Goal: Task Accomplishment & Management: Manage account settings

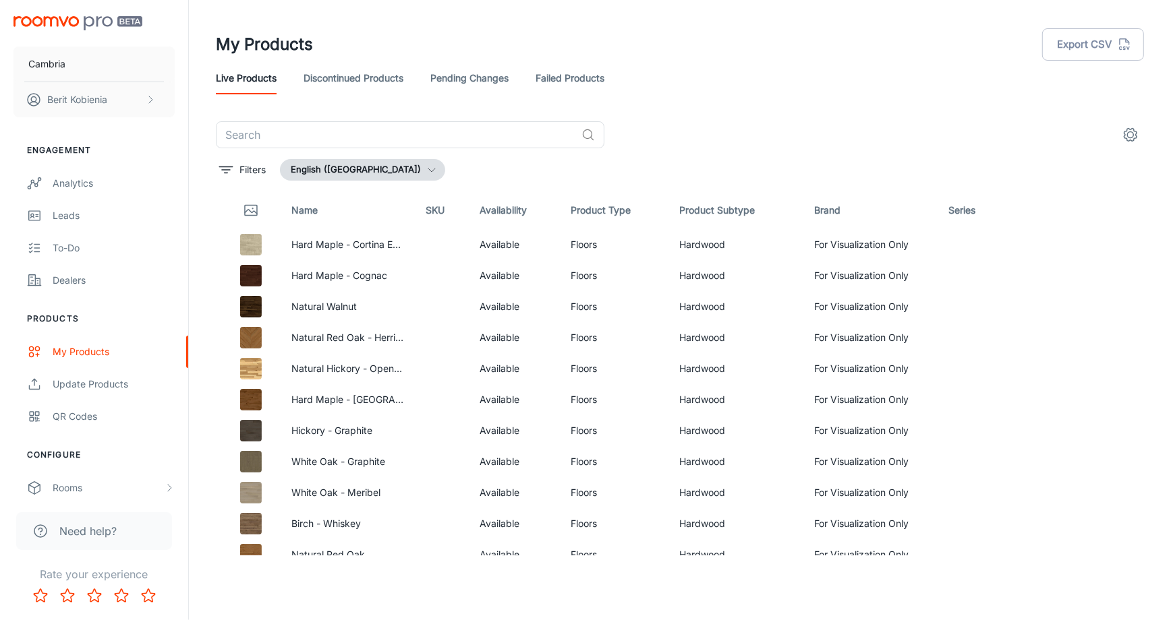
scroll to position [9475, 0]
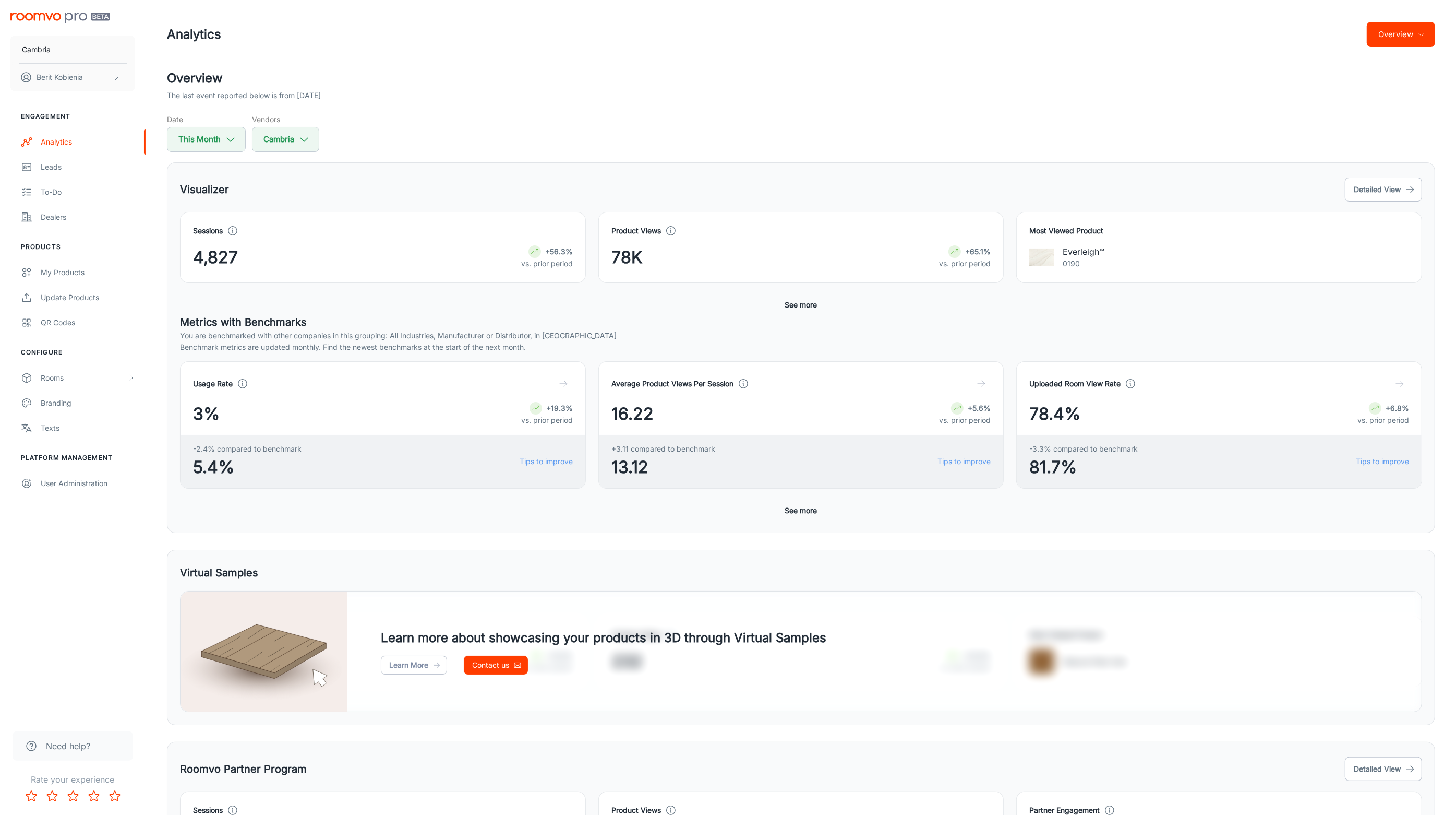
click at [1383, 41] on button "Overview" at bounding box center [1401, 34] width 68 height 25
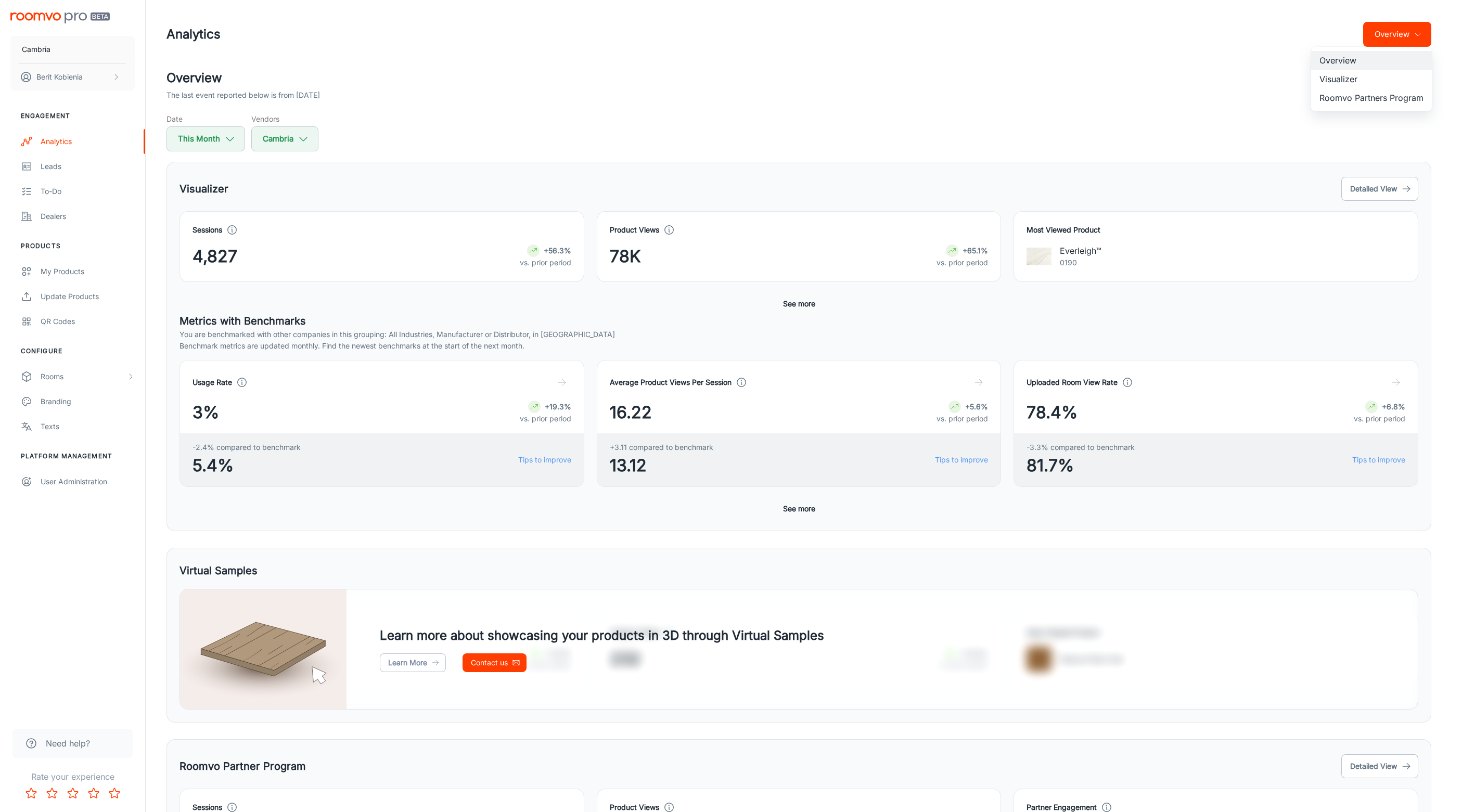
click at [1368, 71] on li "Visualizer" at bounding box center [1371, 79] width 120 height 19
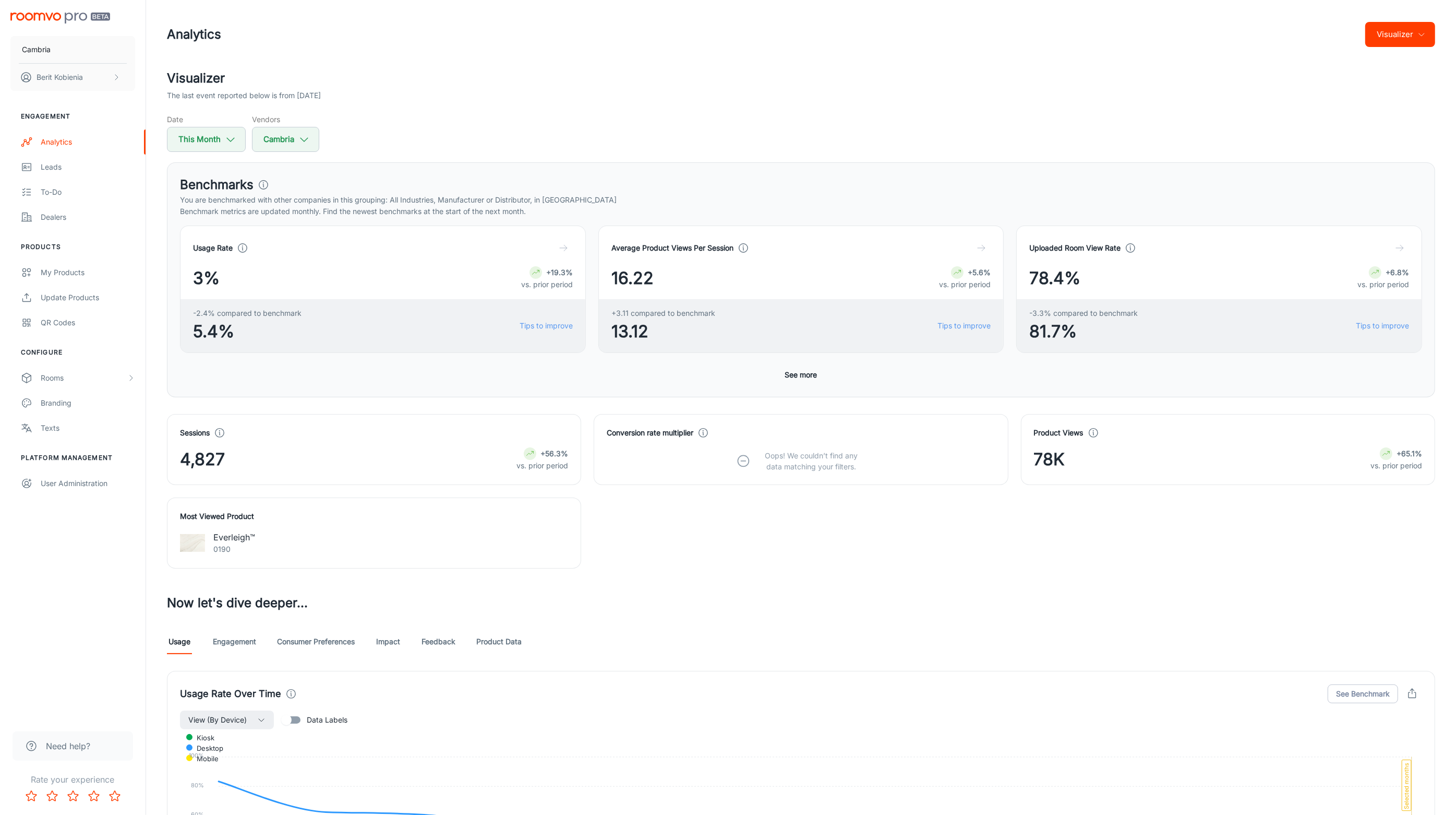
click at [501, 520] on h4 "Most Viewed Product" at bounding box center [374, 515] width 388 height 12
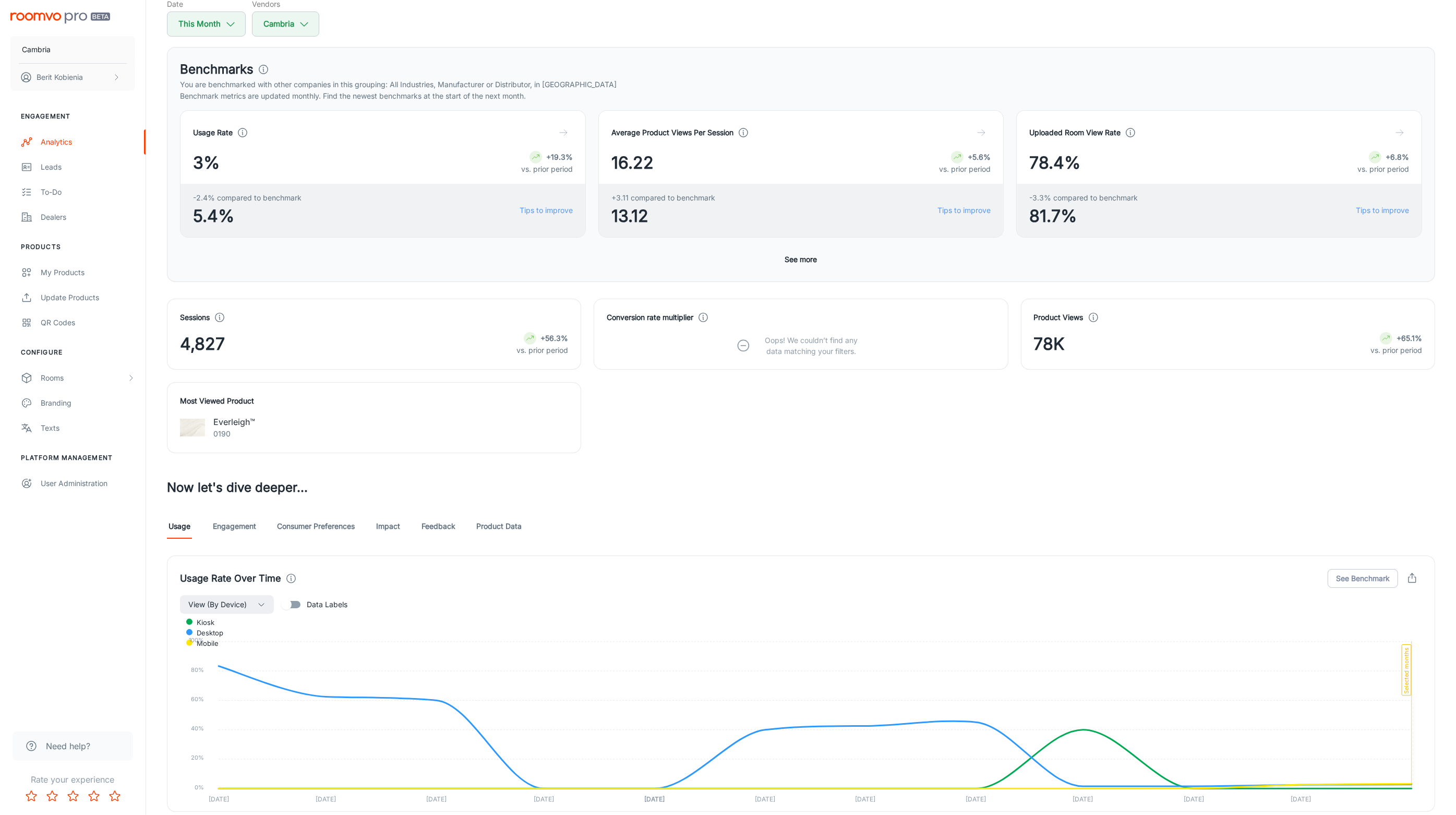
scroll to position [74, 0]
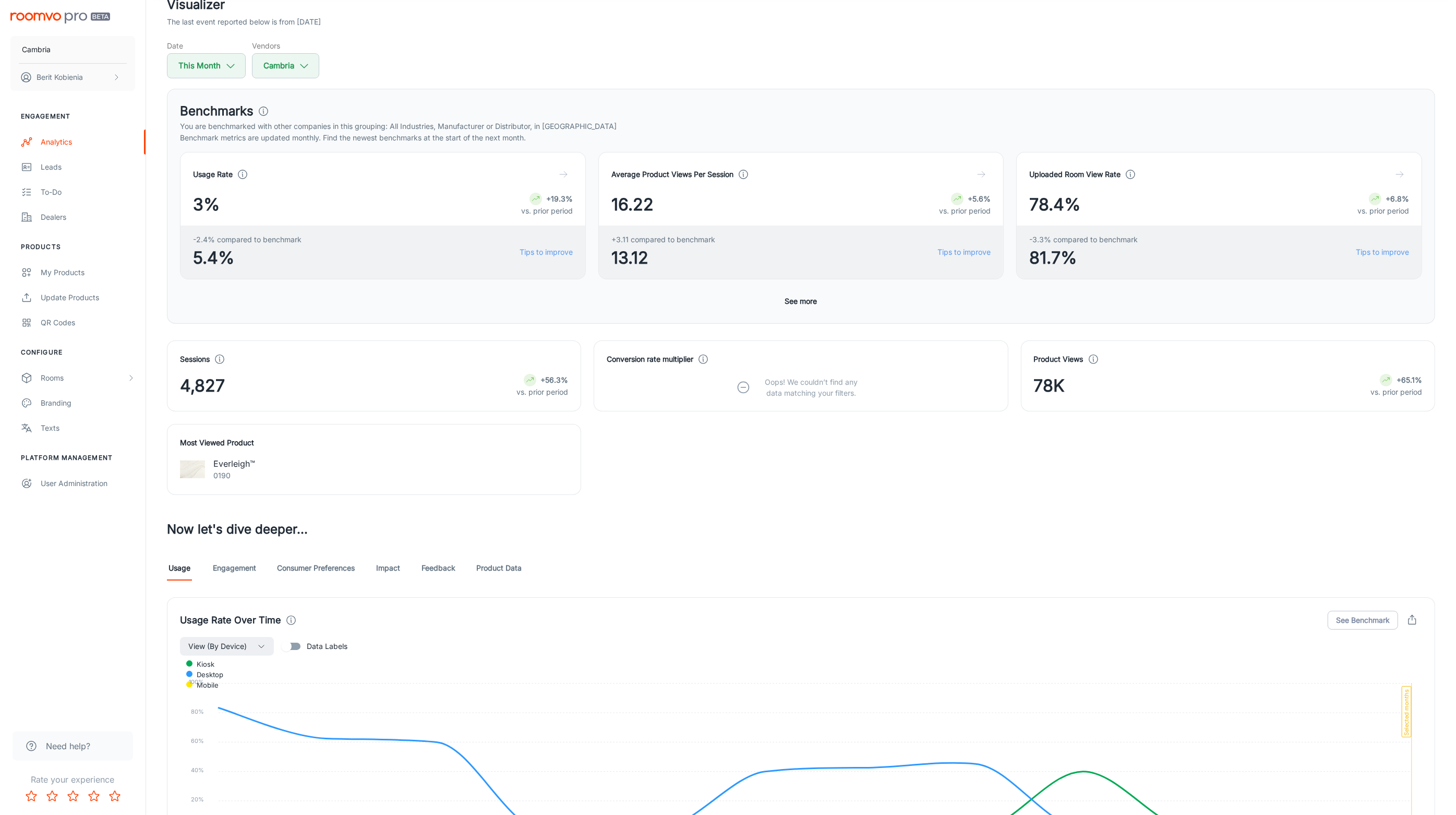
click at [230, 553] on div "Visualizer The last event reported below is from 2025-08-26 Date This Month Ven…" at bounding box center [801, 699] width 1294 height 1407
click at [230, 557] on link "Engagement" at bounding box center [234, 567] width 43 height 25
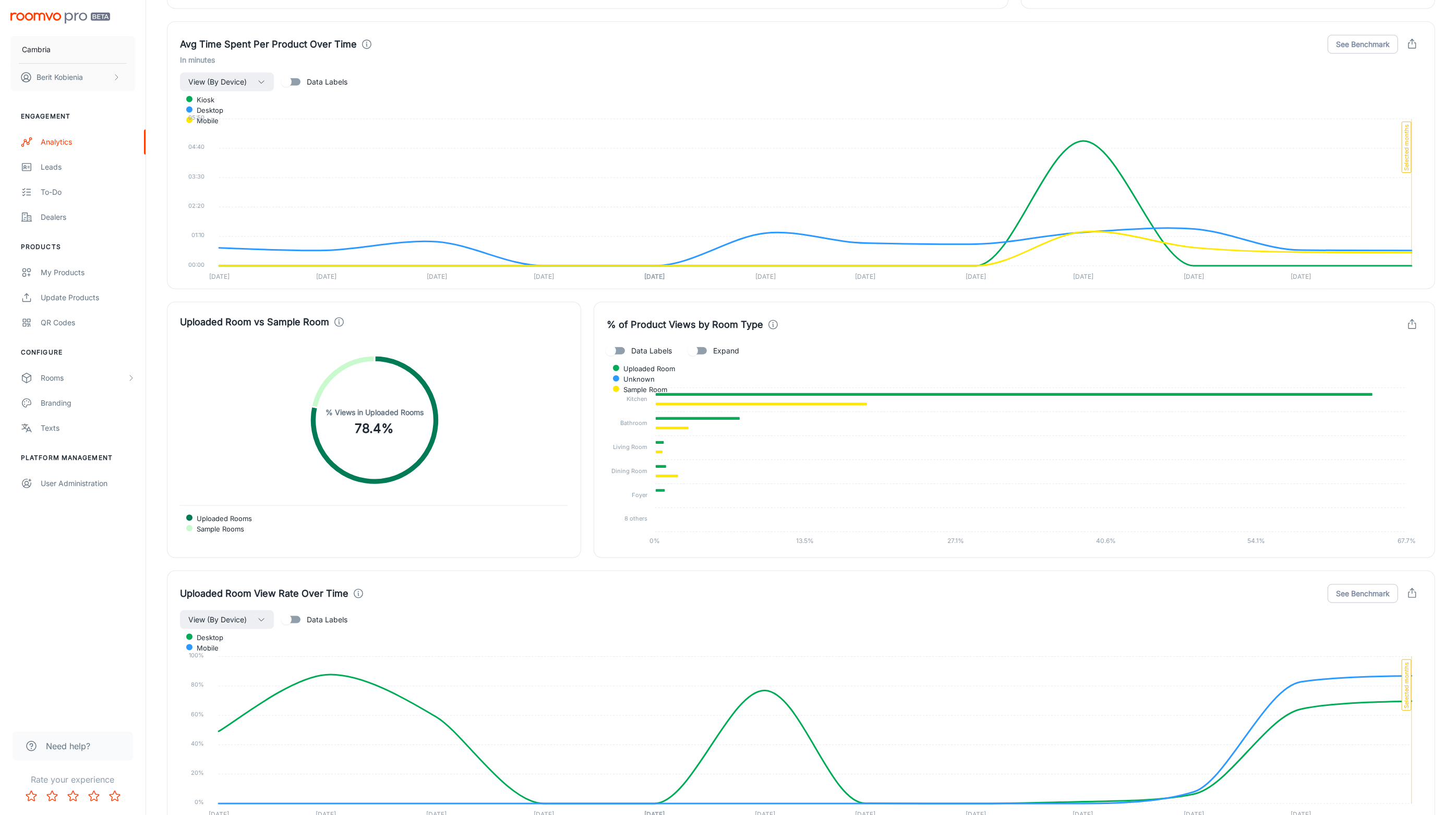
scroll to position [2101, 0]
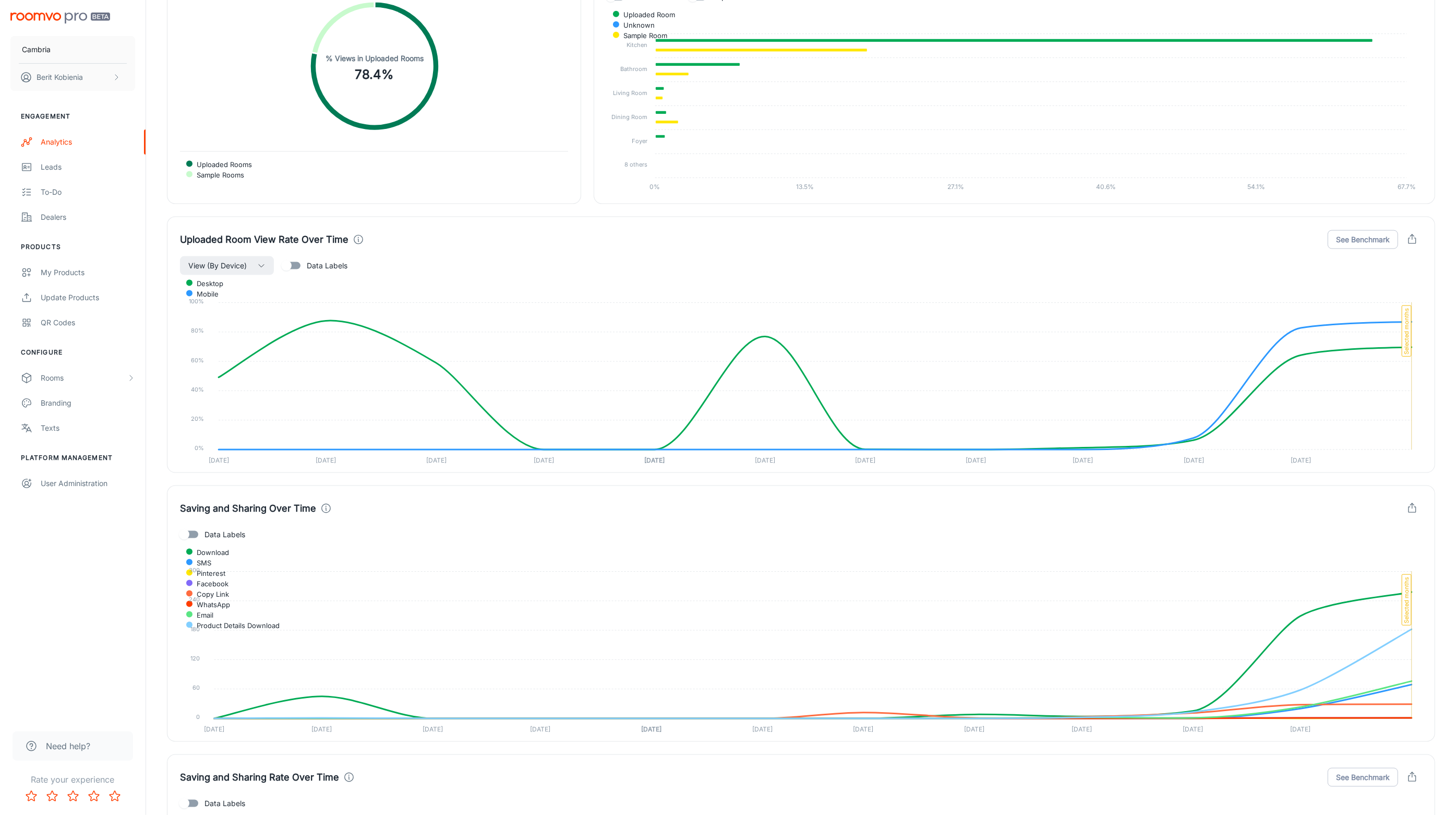
click at [161, 499] on div "Saving and Sharing Over Time Data Labels Download SMS Pinterest Facebook Copy L…" at bounding box center [795, 607] width 1280 height 269
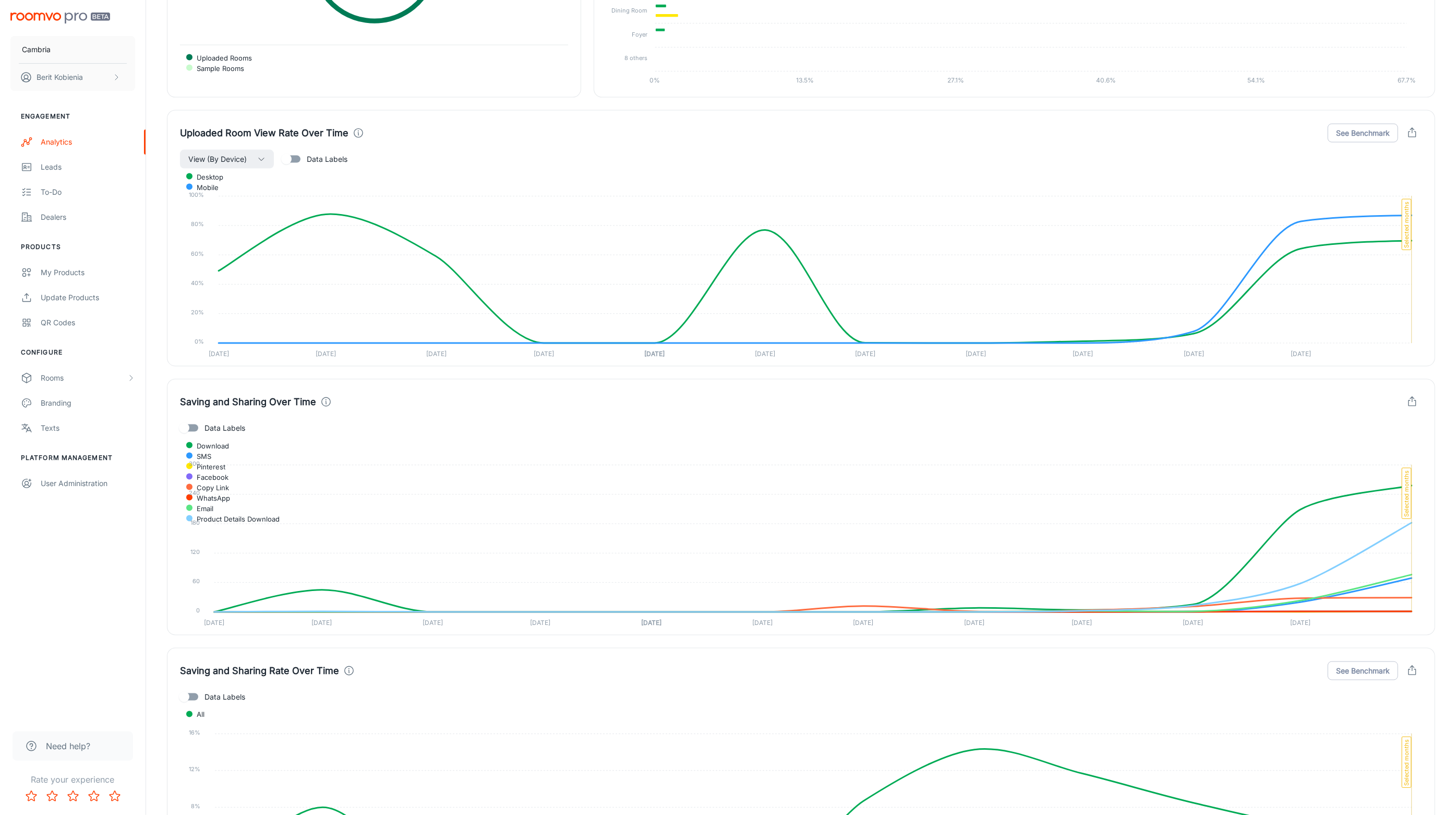
scroll to position [2366, 0]
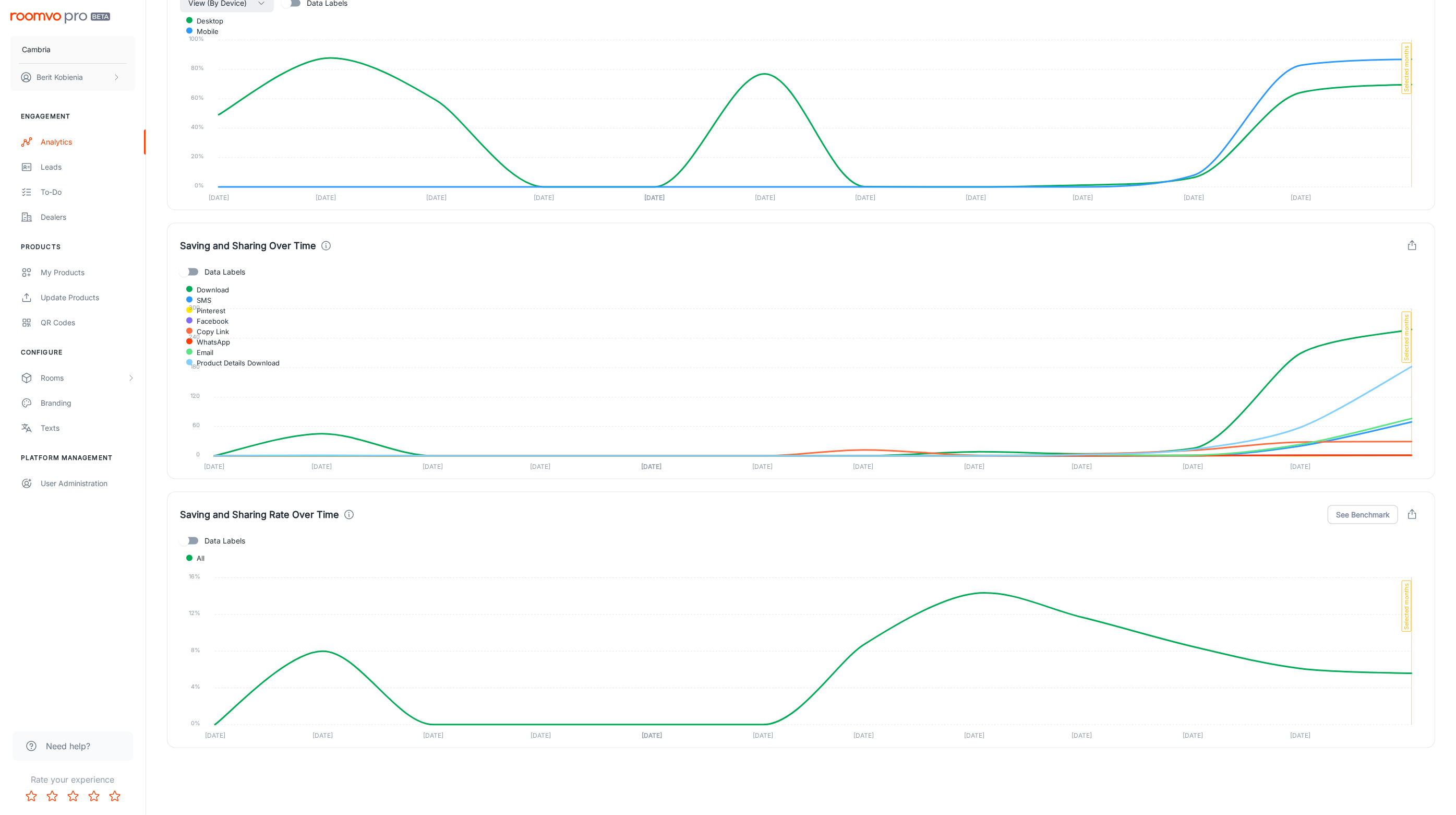
click at [158, 498] on div "Saving and Sharing Rate Over Time See Benchmark Data Labels All 16% 16% 12% 12%…" at bounding box center [795, 613] width 1280 height 269
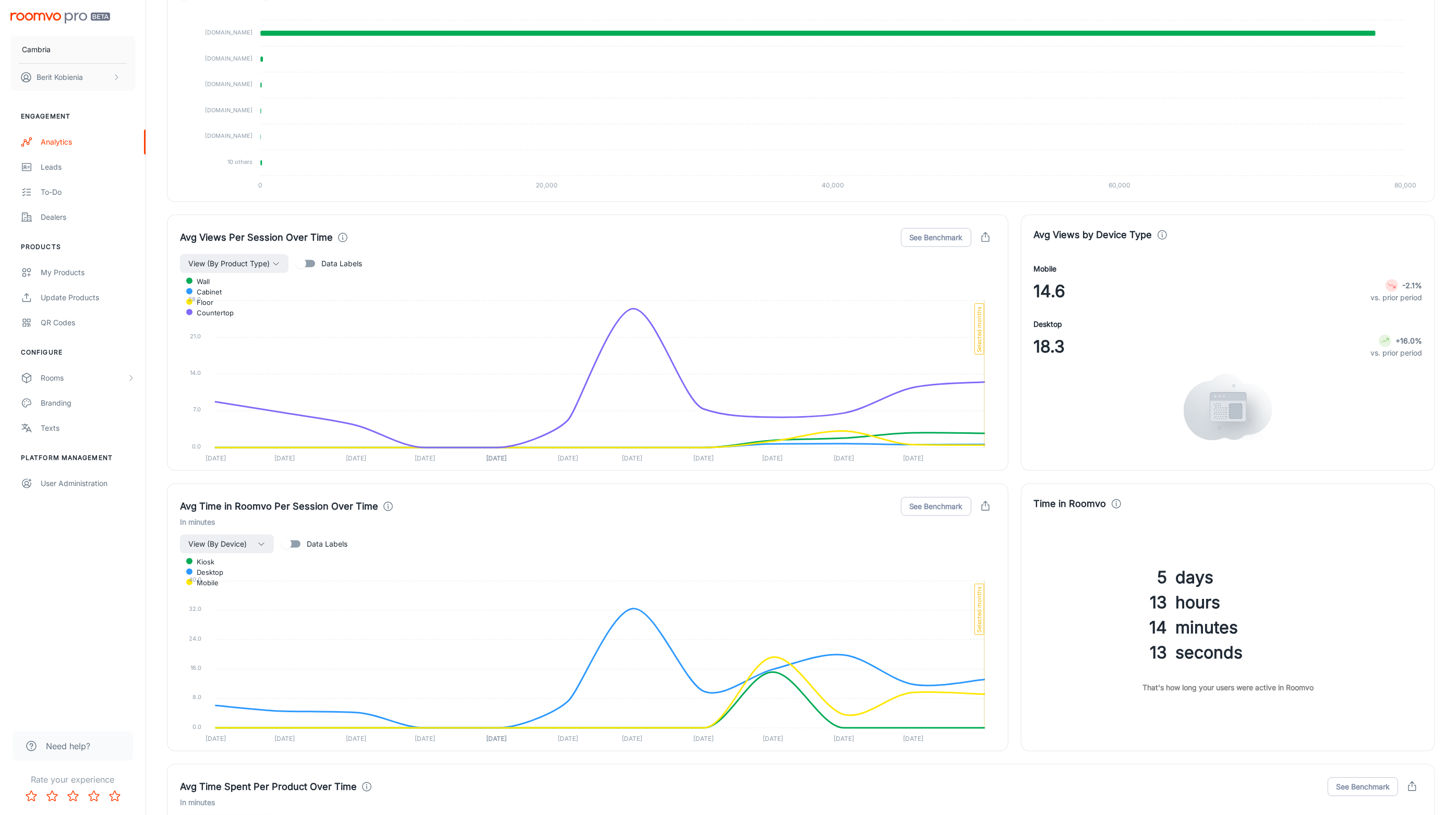
scroll to position [532, 0]
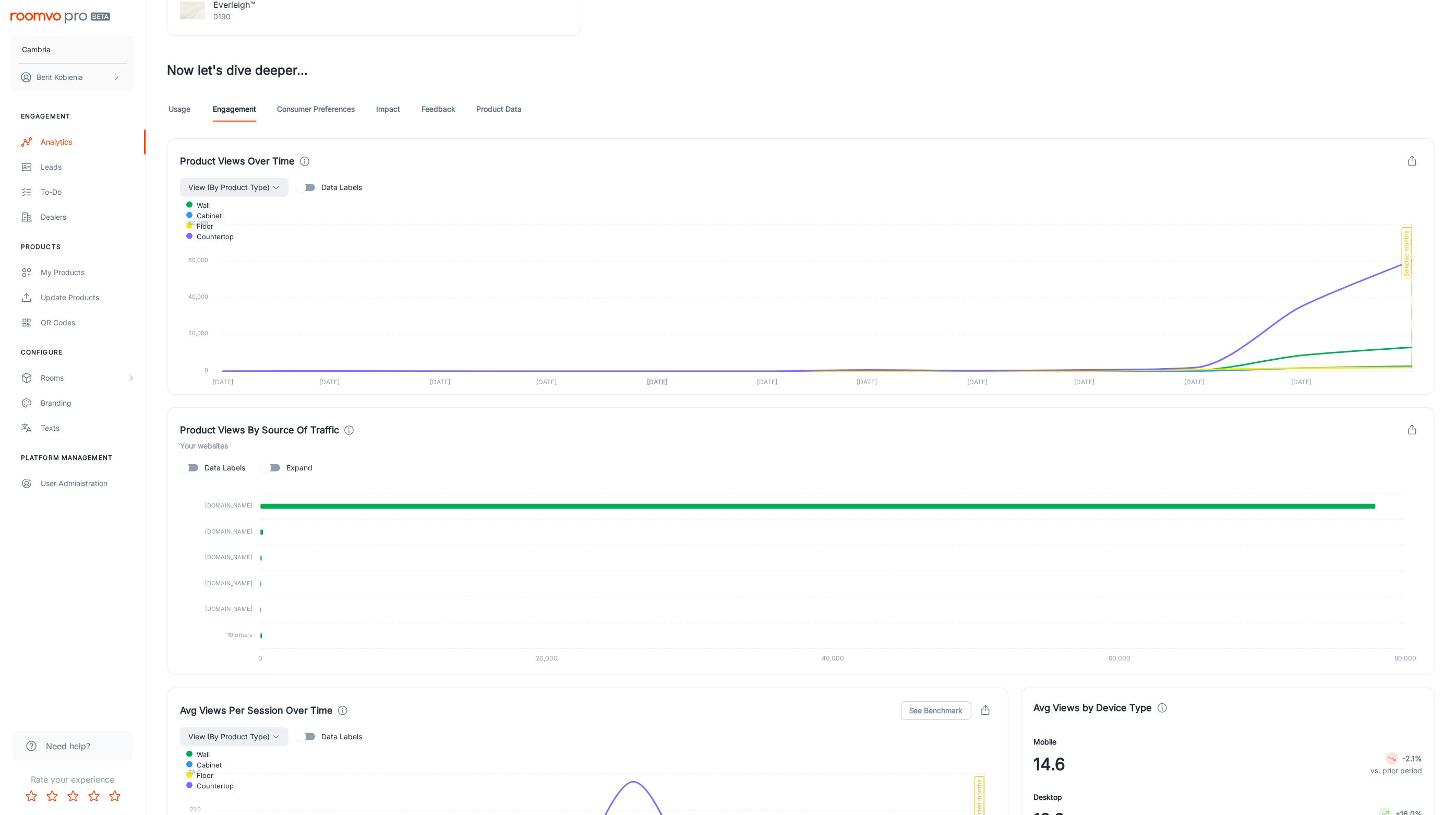
click at [343, 103] on link "Consumer Preferences" at bounding box center [316, 109] width 77 height 25
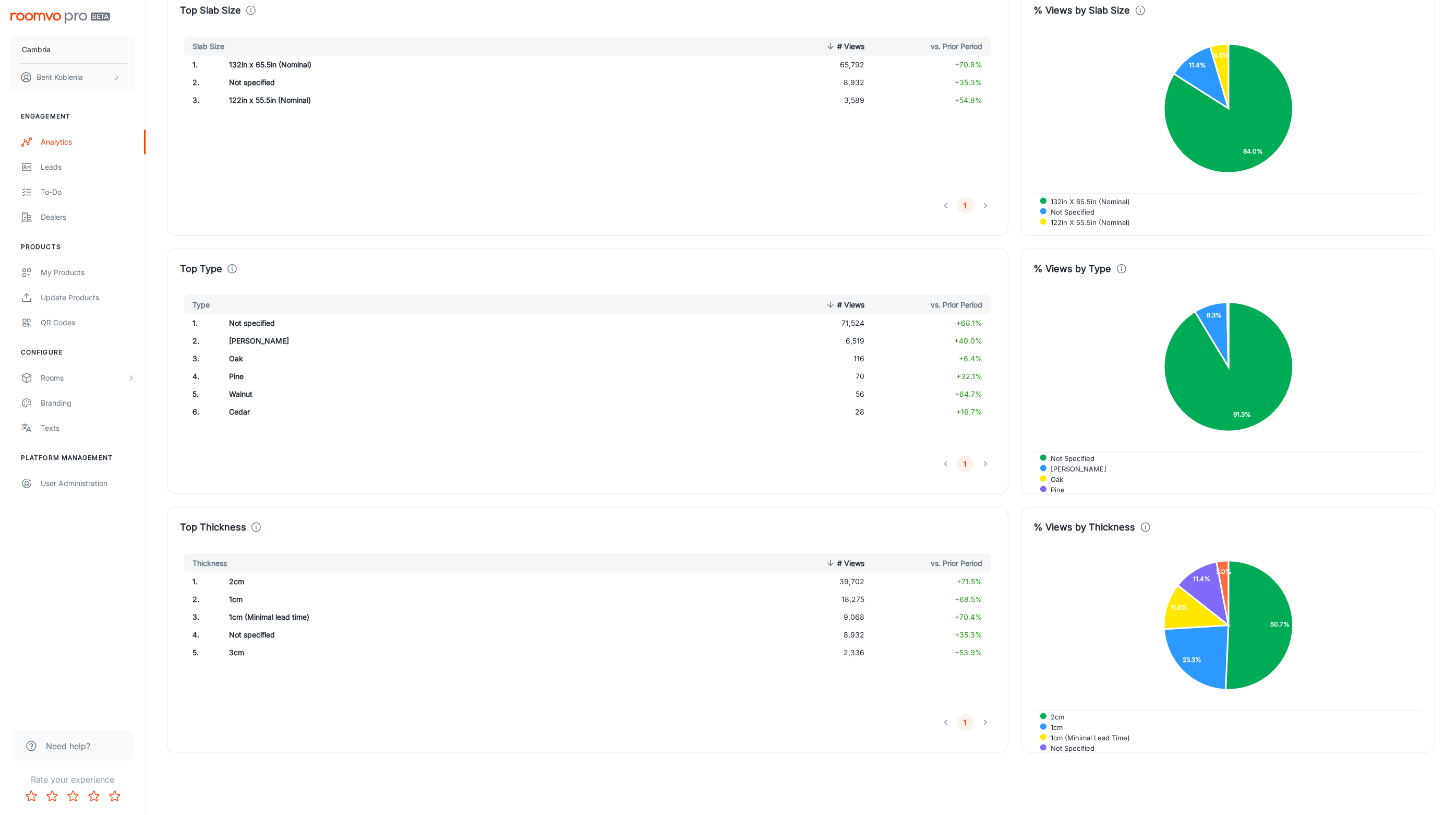
scroll to position [2054, 0]
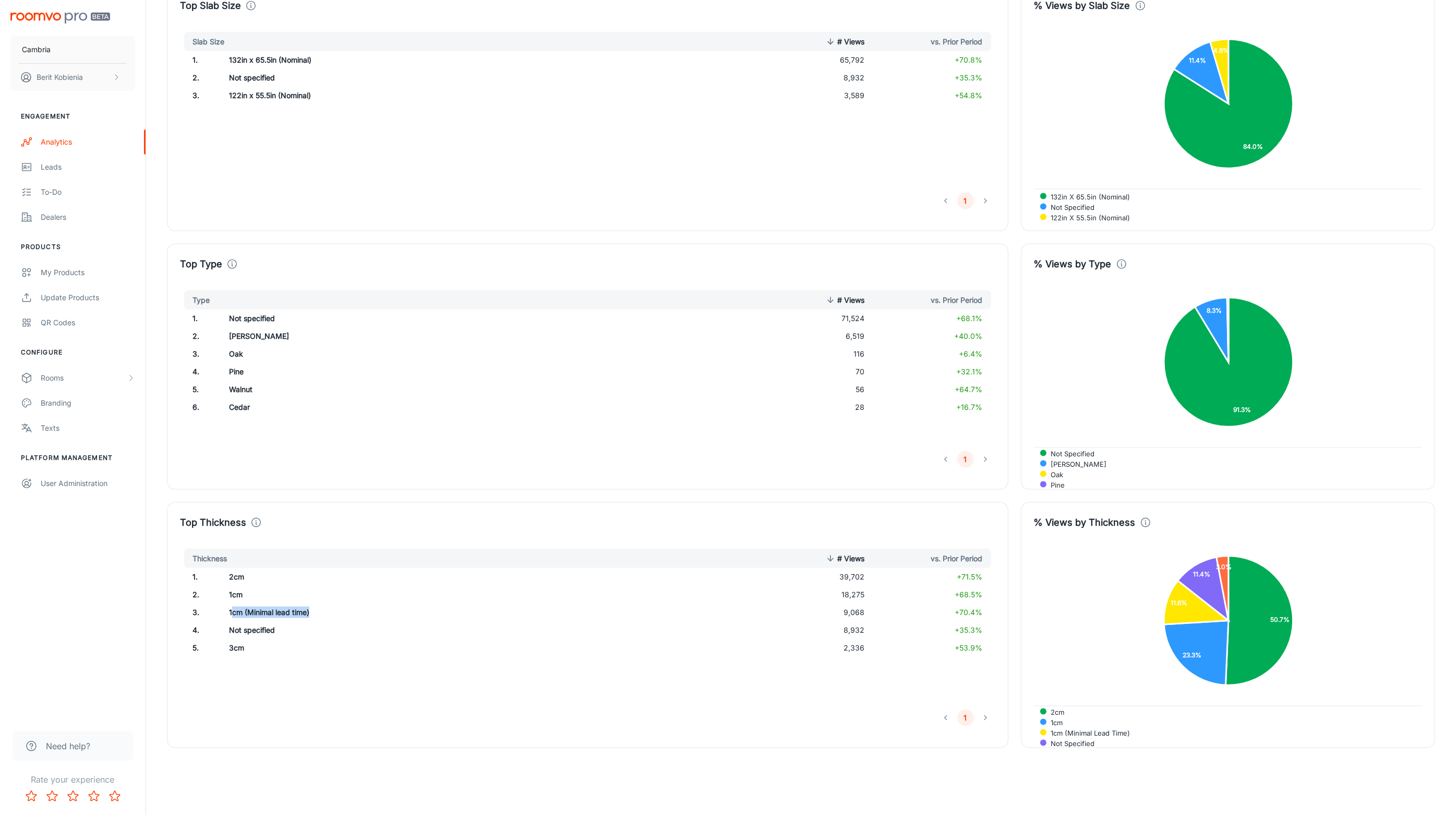
drag, startPoint x: 233, startPoint y: 614, endPoint x: 314, endPoint y: 608, distance: 81.2
click at [314, 608] on td "1cm (Minimal lead time)" at bounding box center [404, 612] width 367 height 18
drag, startPoint x: 336, startPoint y: 608, endPoint x: 225, endPoint y: 611, distance: 111.0
click at [225, 611] on td "1cm (Minimal lead time)" at bounding box center [404, 612] width 367 height 18
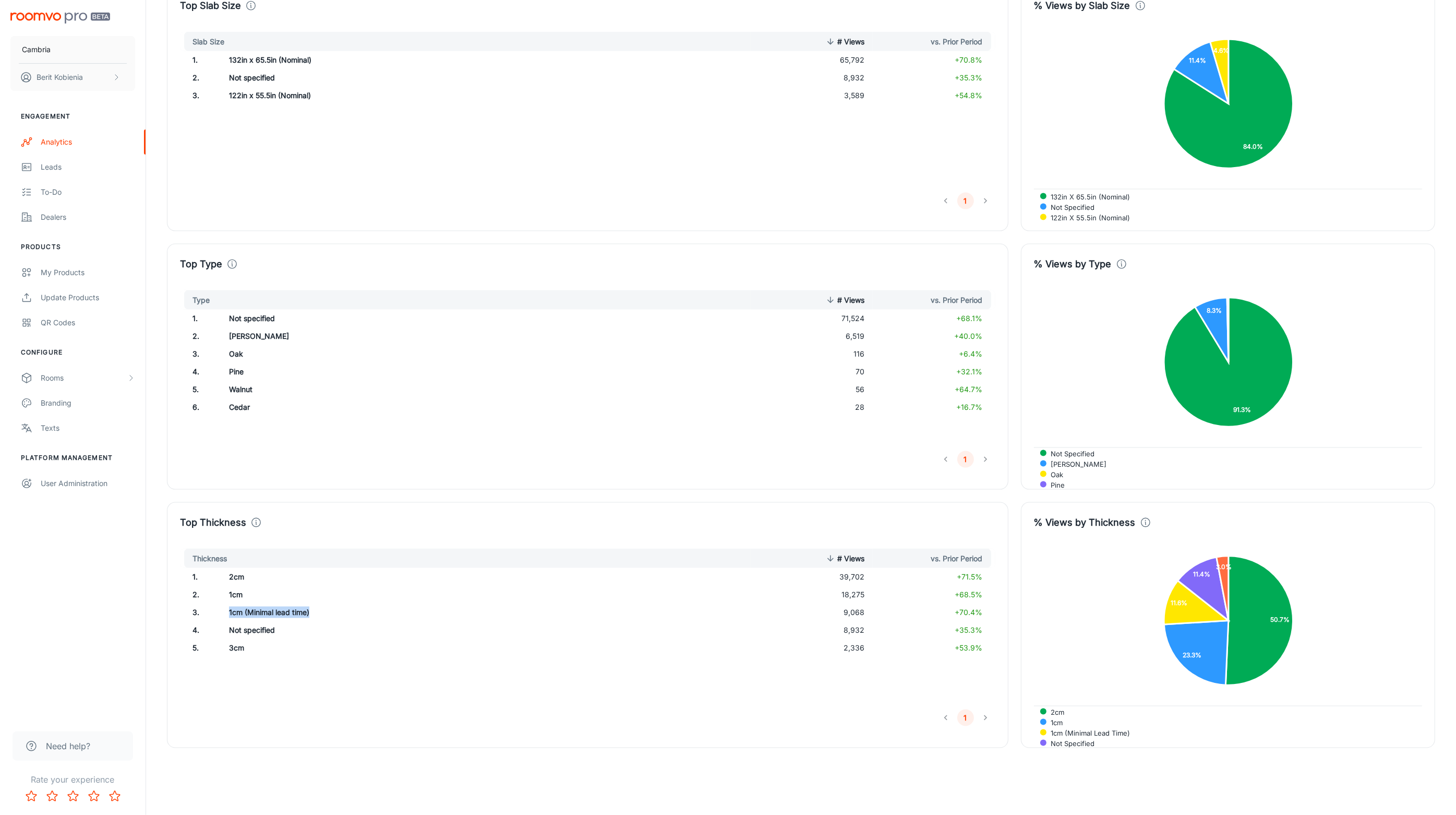
copy td "1cm (Minimal lead time)"
click at [282, 730] on div "Top Thickness Thickness # Views vs. Prior Period 1 . 2cm 39,702 +71.5% 2 . 1cm …" at bounding box center [588, 625] width 842 height 246
click at [421, 652] on td "3cm" at bounding box center [404, 647] width 367 height 18
drag, startPoint x: 404, startPoint y: 725, endPoint x: 193, endPoint y: 598, distance: 246.3
click at [193, 598] on div "Thickness # Views vs. Prior Period 1 . 2cm 39,702 +71.5% 2 . 1cm 18,275 +68.5% …" at bounding box center [588, 637] width 815 height 177
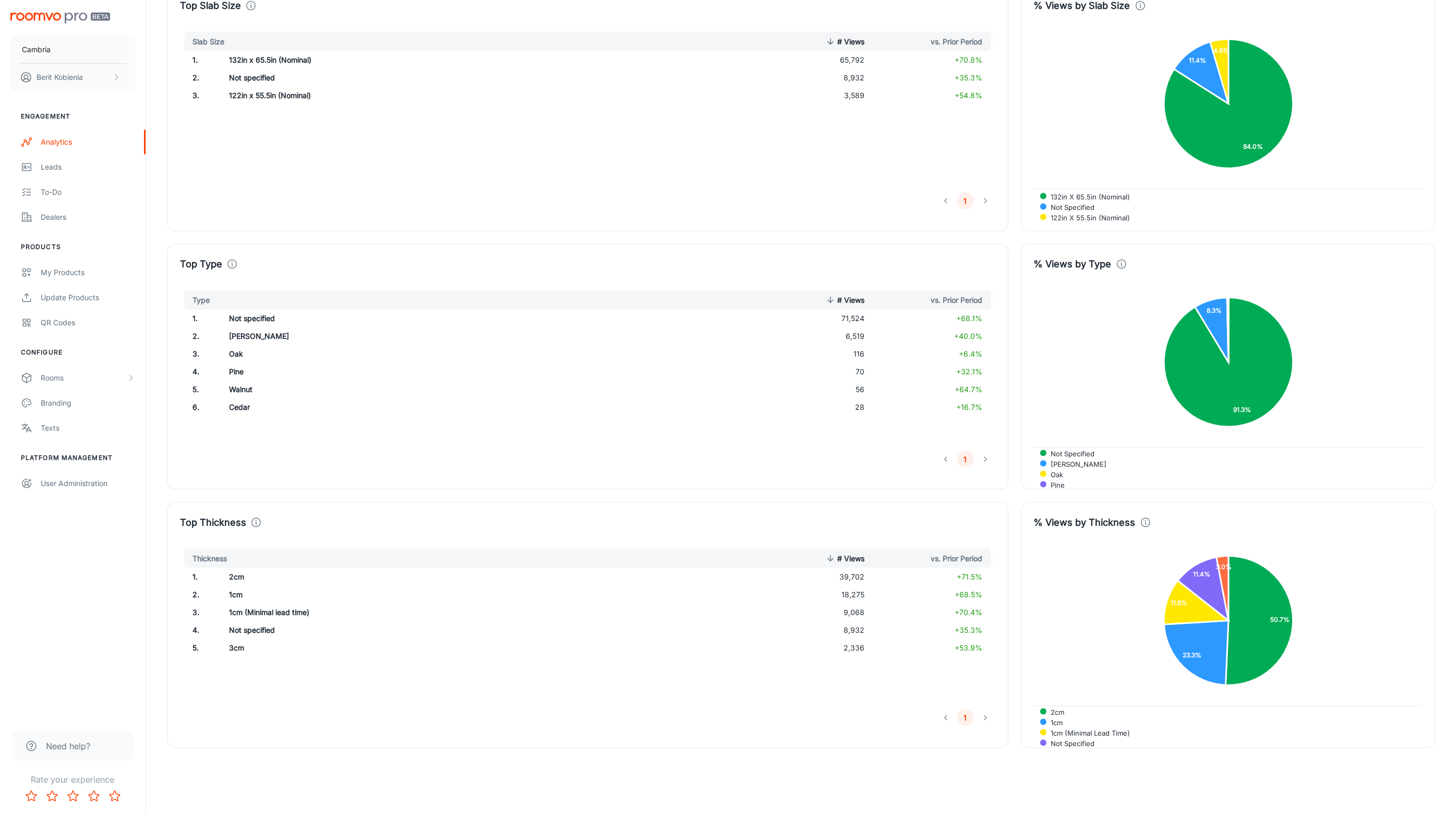
drag, startPoint x: 358, startPoint y: 725, endPoint x: 355, endPoint y: 720, distance: 5.8
click at [357, 722] on div "Top Thickness Thickness # Views vs. Prior Period 1 . 2cm 39,702 +71.5% 2 . 1cm …" at bounding box center [588, 625] width 842 height 246
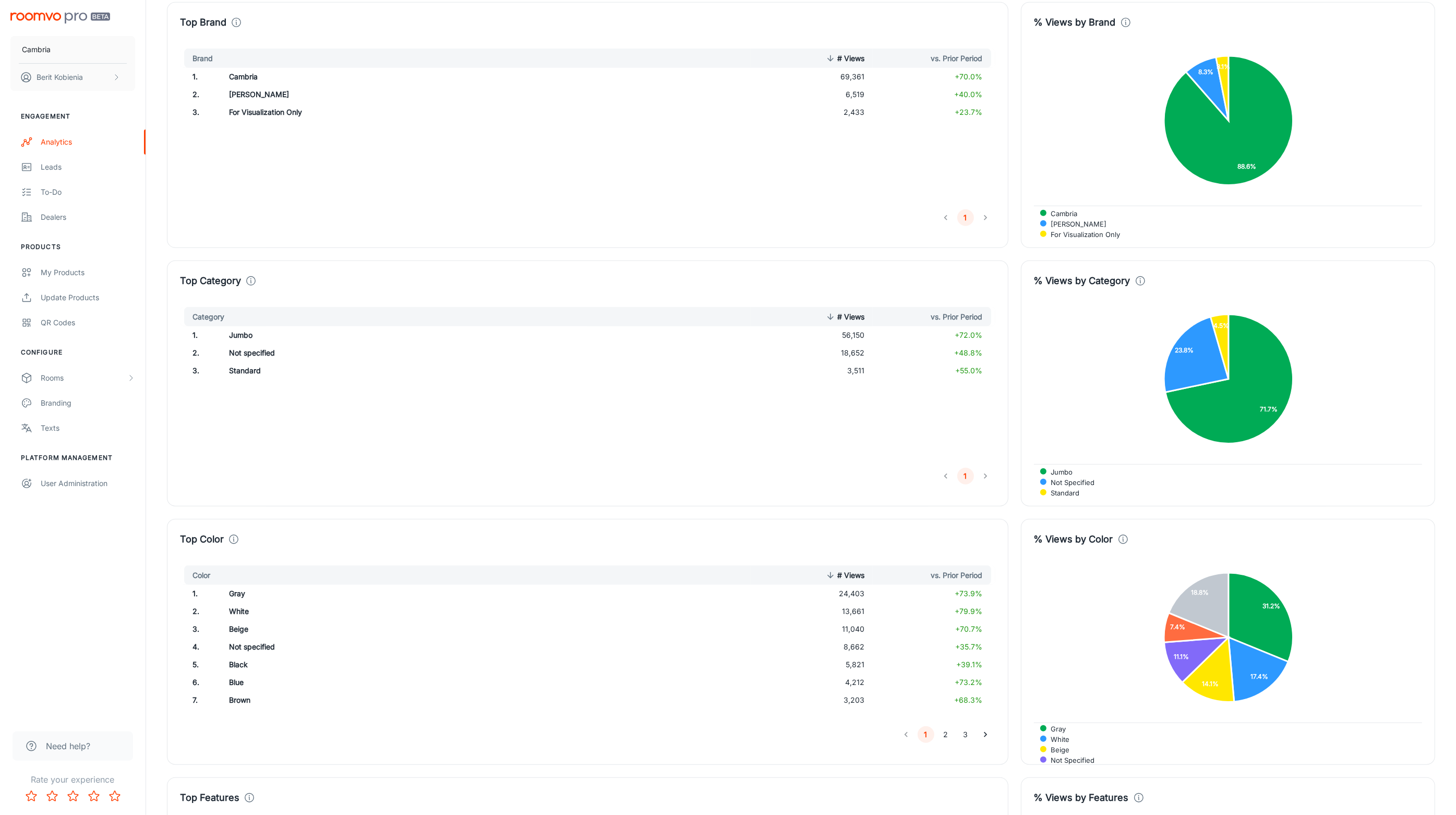
scroll to position [923, 0]
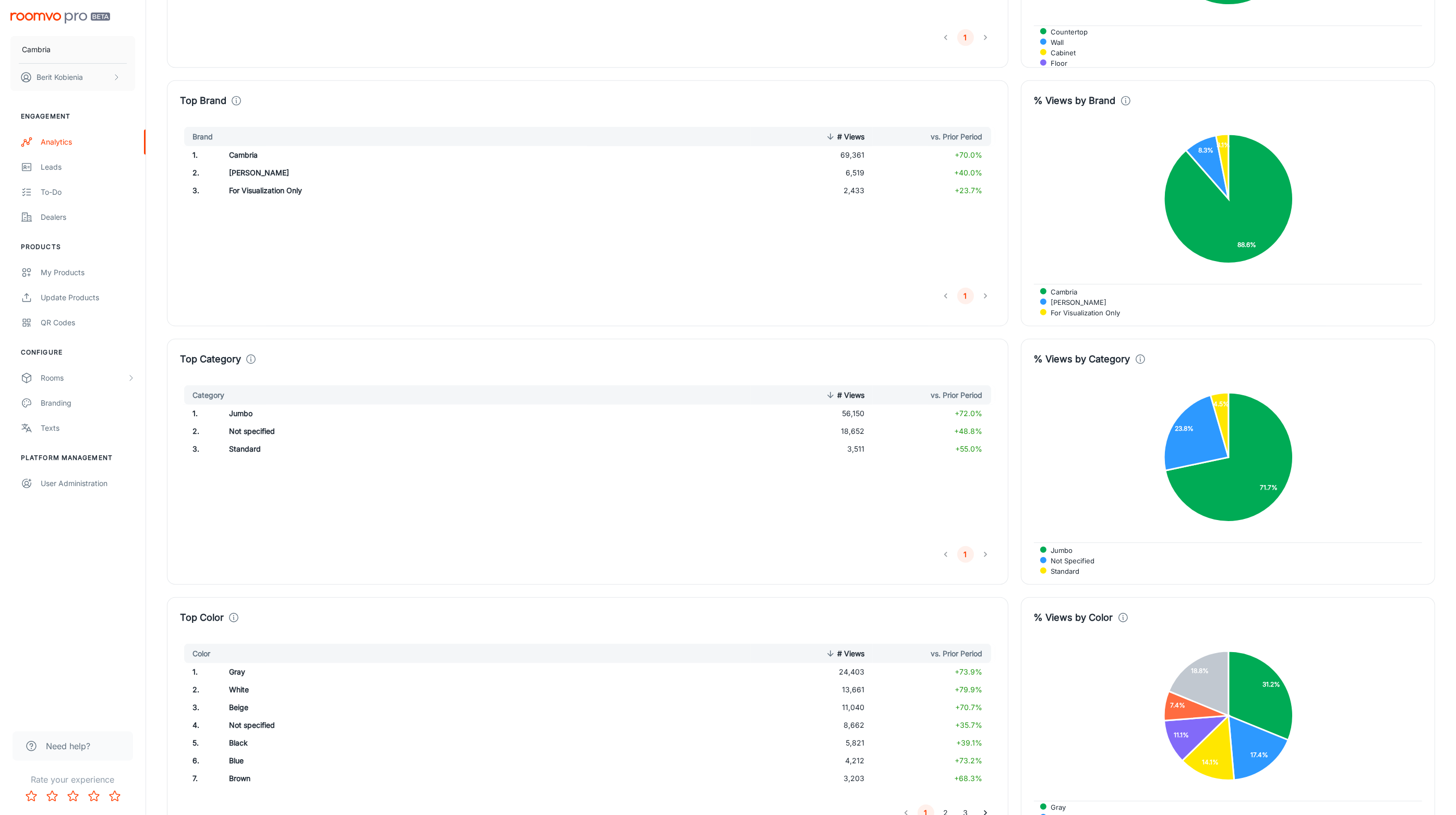
click at [249, 424] on td "Not specified" at bounding box center [404, 431] width 367 height 18
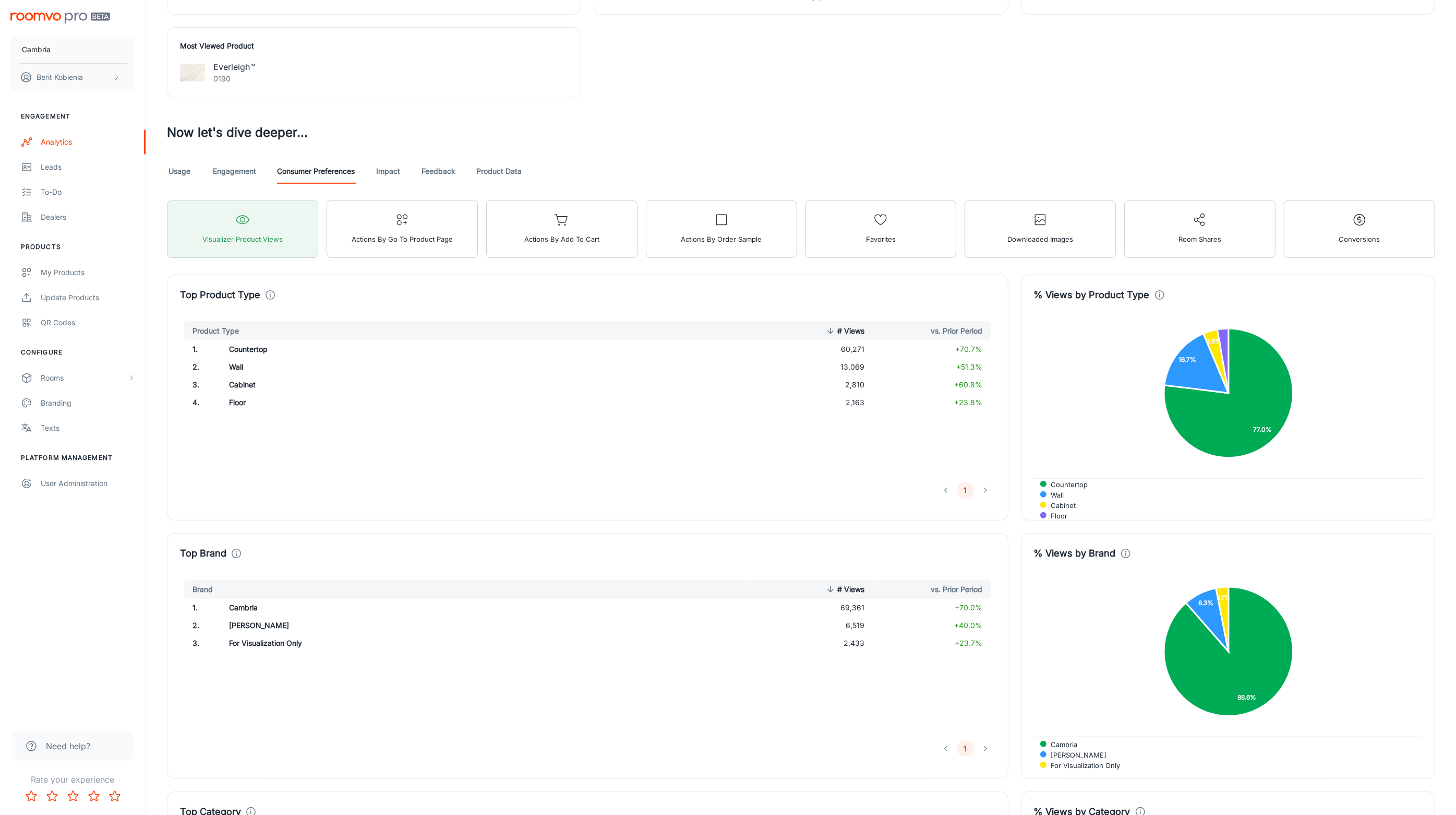
scroll to position [466, 0]
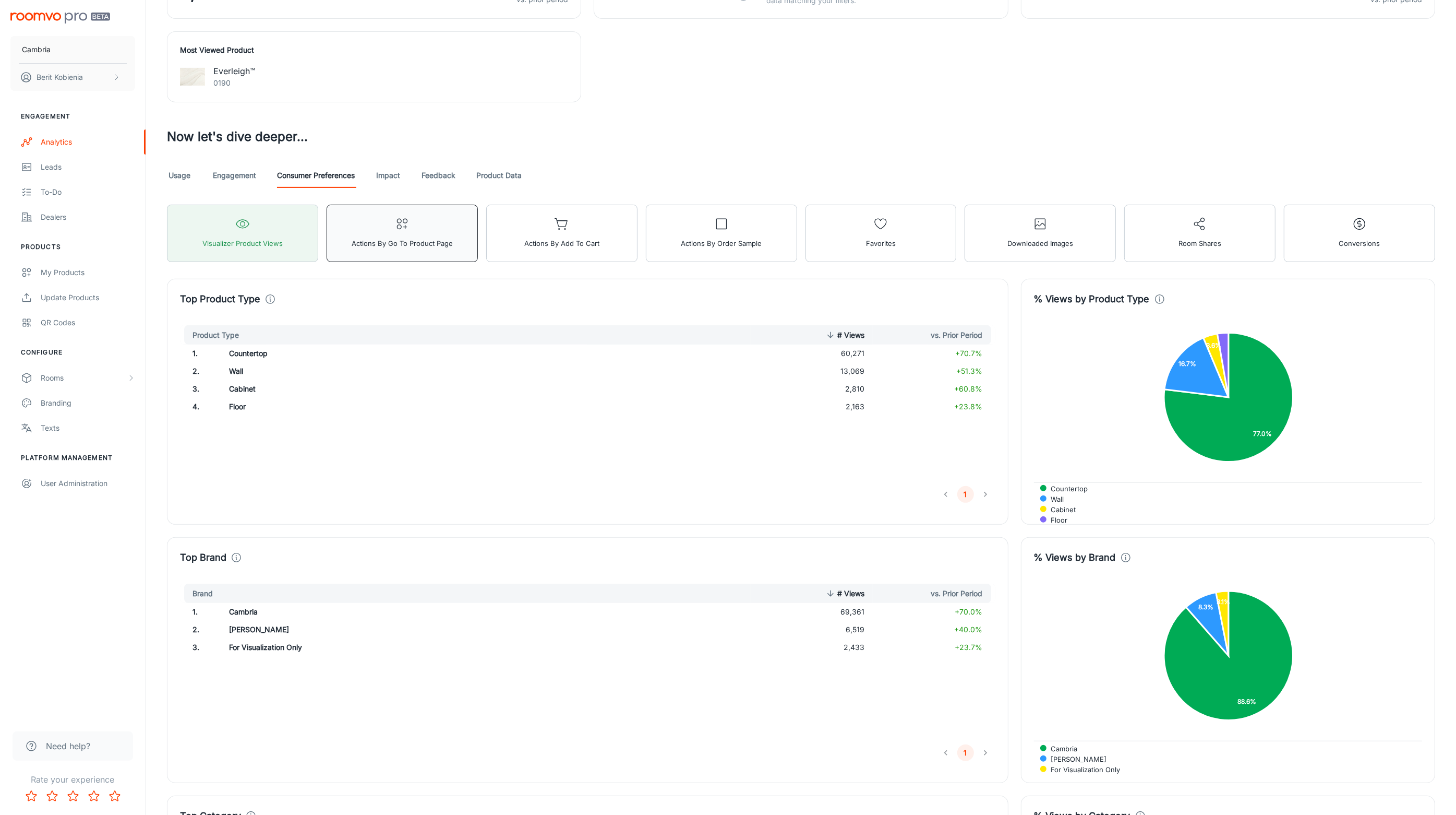
click at [393, 240] on span "Actions by Go To Product Page" at bounding box center [402, 243] width 101 height 14
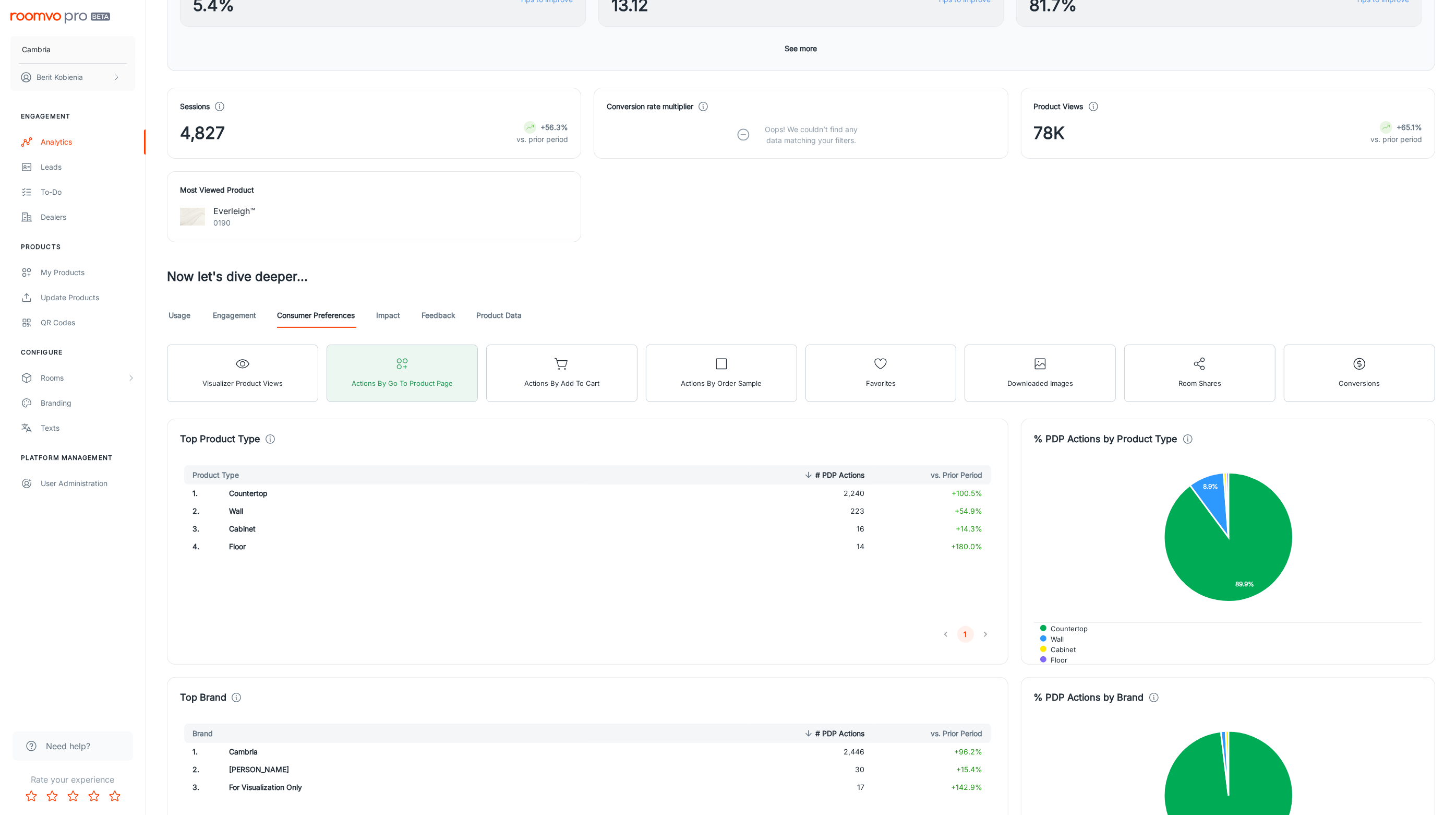
scroll to position [335, 0]
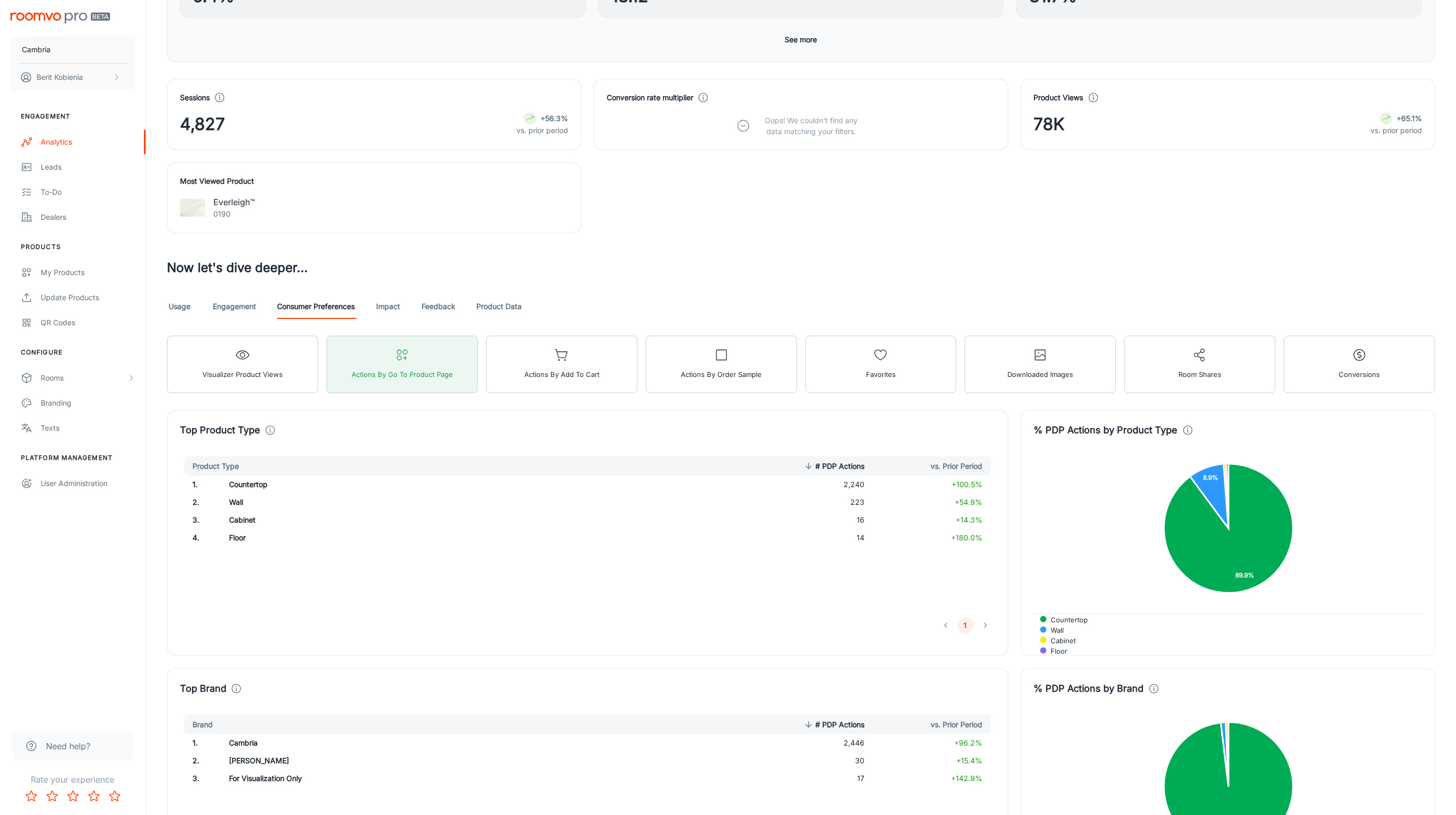
click at [381, 299] on link "Impact" at bounding box center [388, 306] width 25 height 25
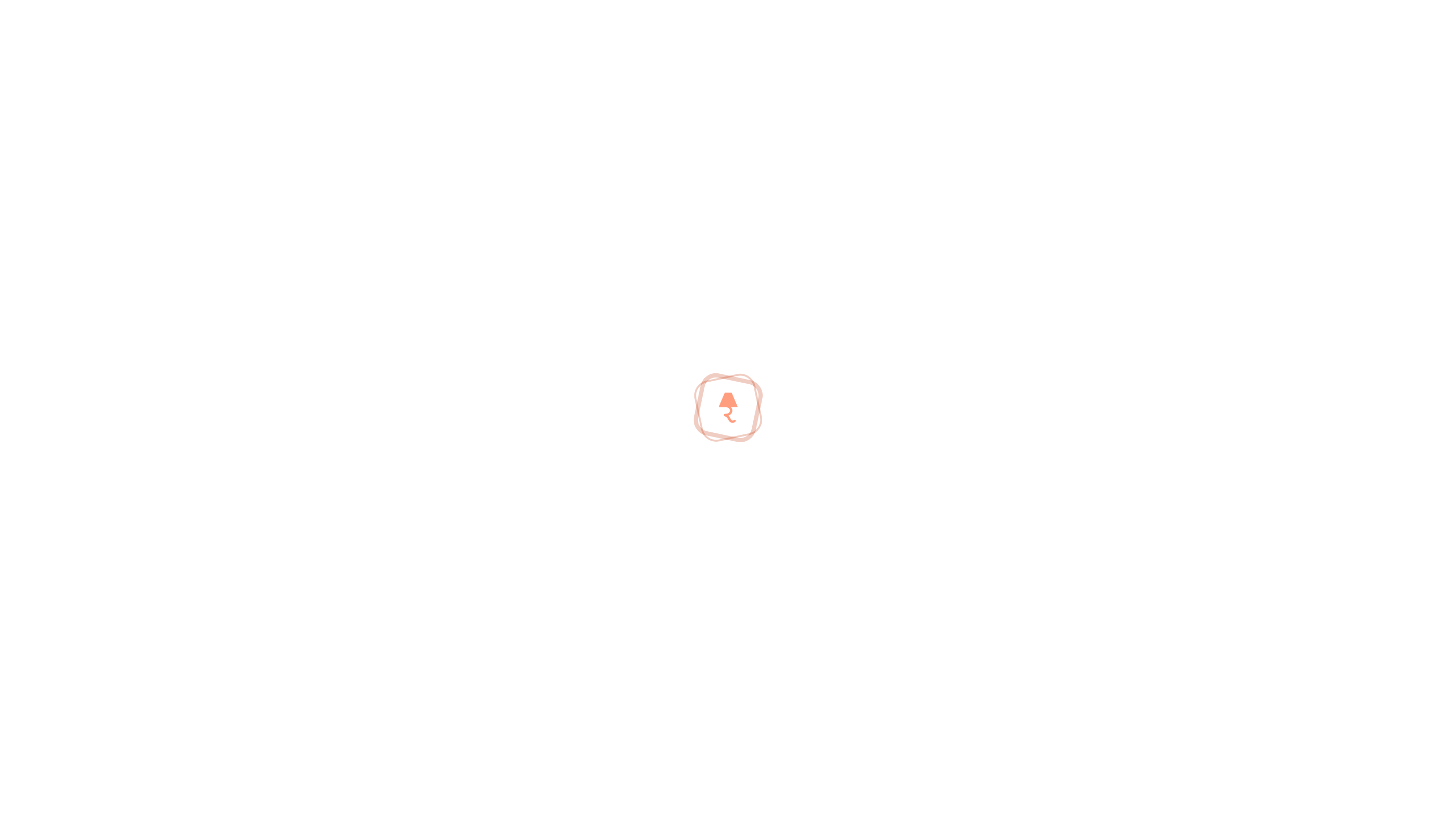
click at [391, 302] on div "-2.4% compared to benchmark 5.4% Tips to improve" at bounding box center [382, 325] width 405 height 53
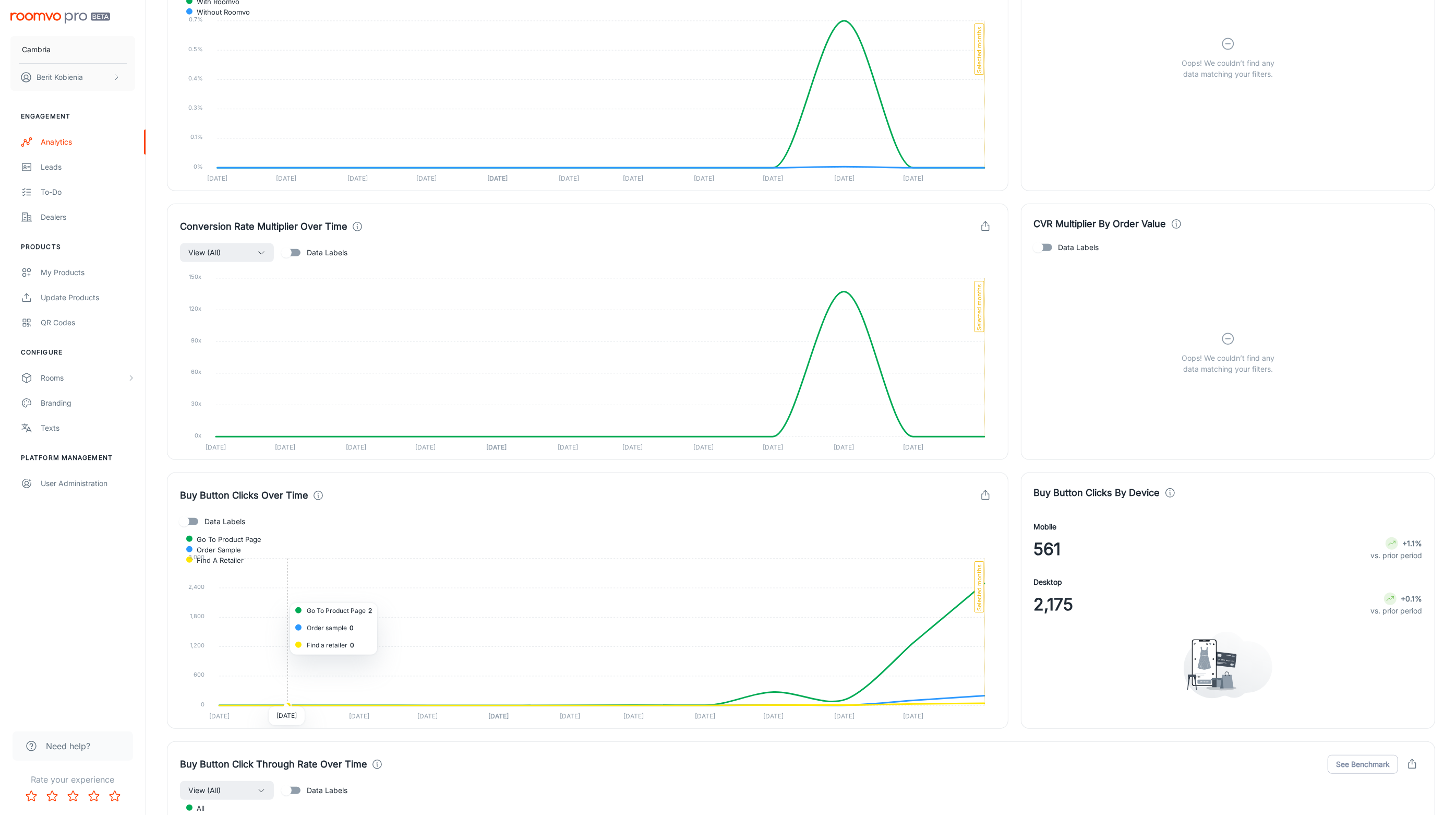
scroll to position [257, 0]
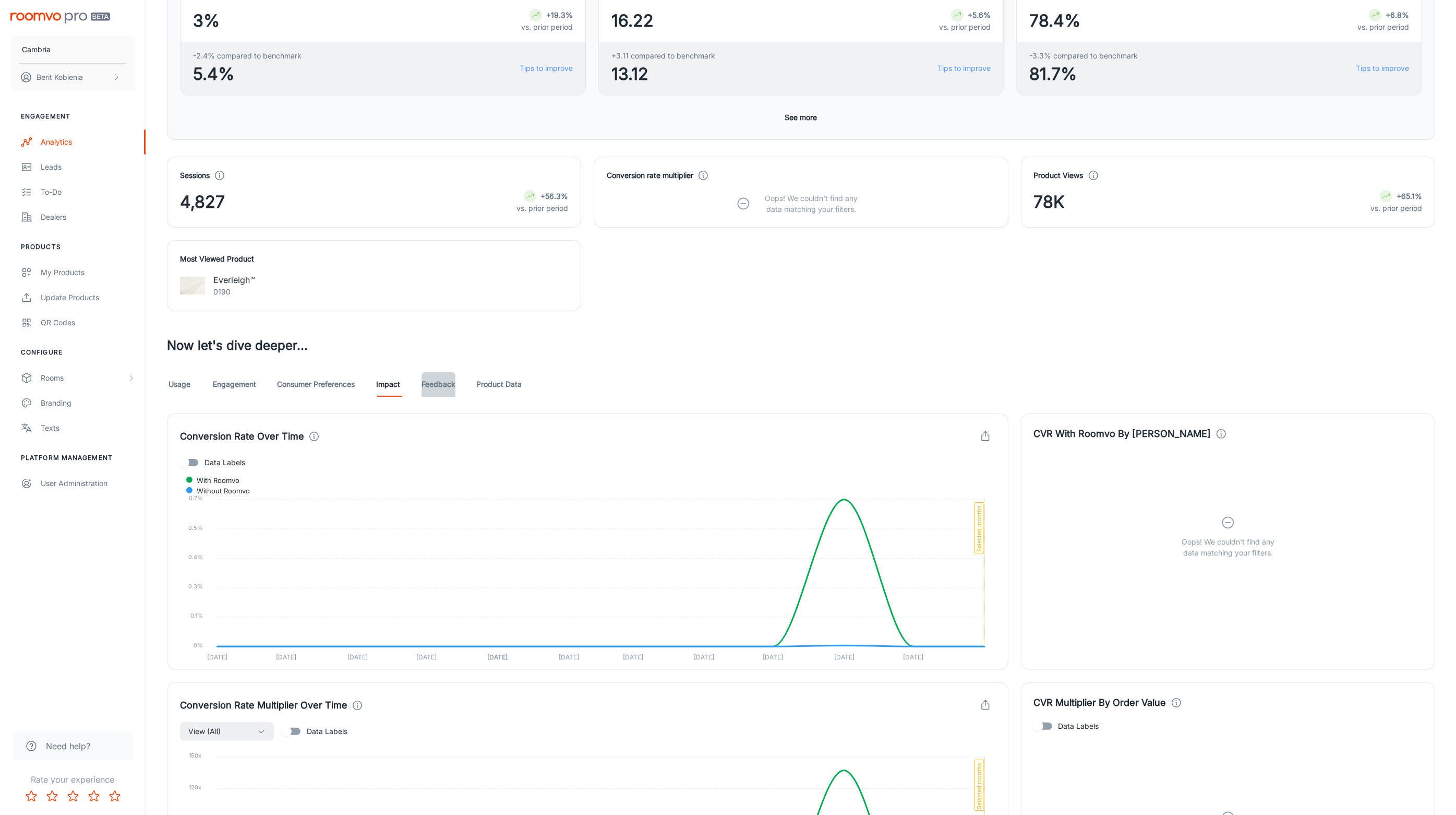
click at [450, 385] on link "Feedback" at bounding box center [439, 384] width 34 height 25
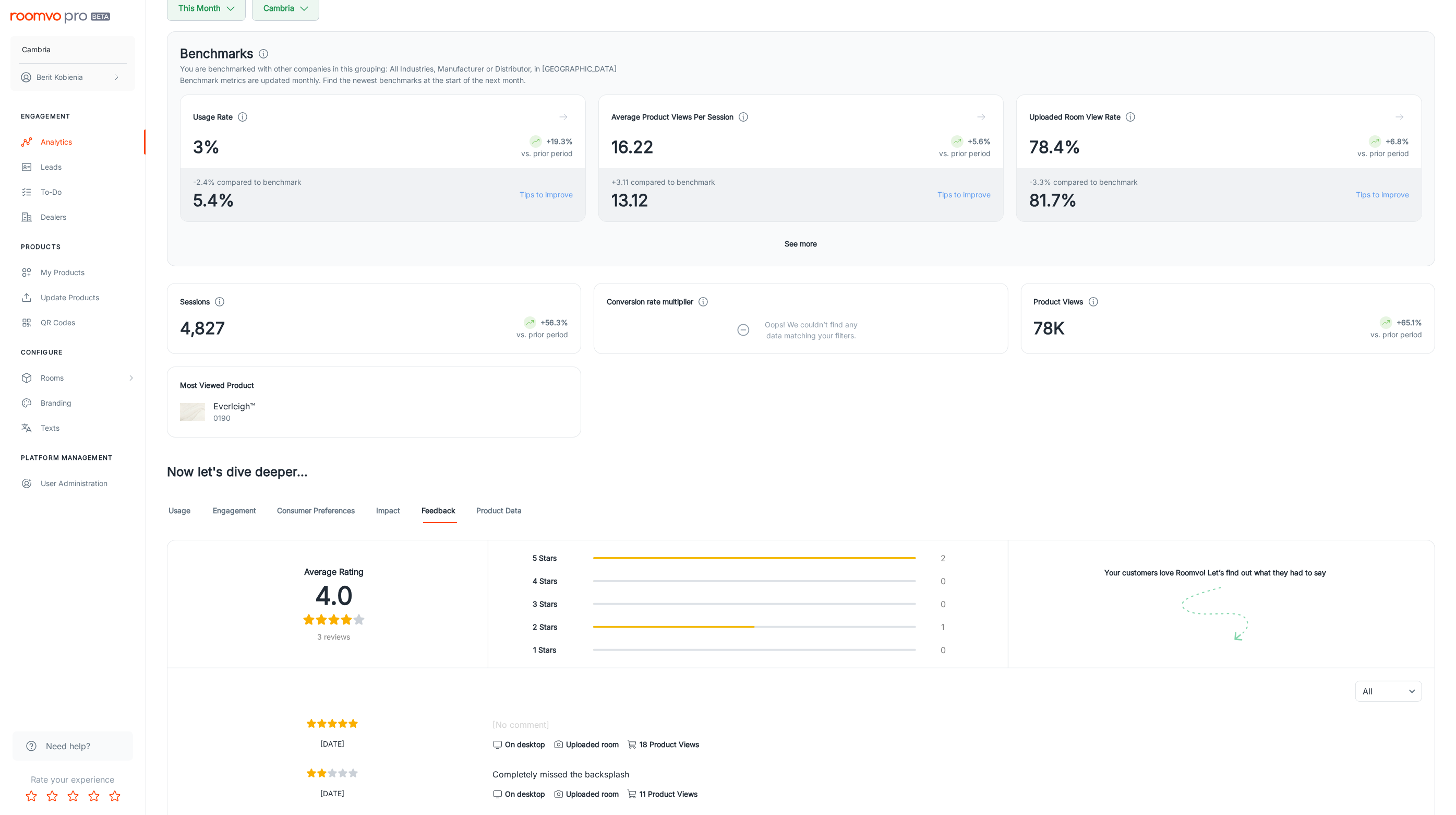
scroll to position [257, 0]
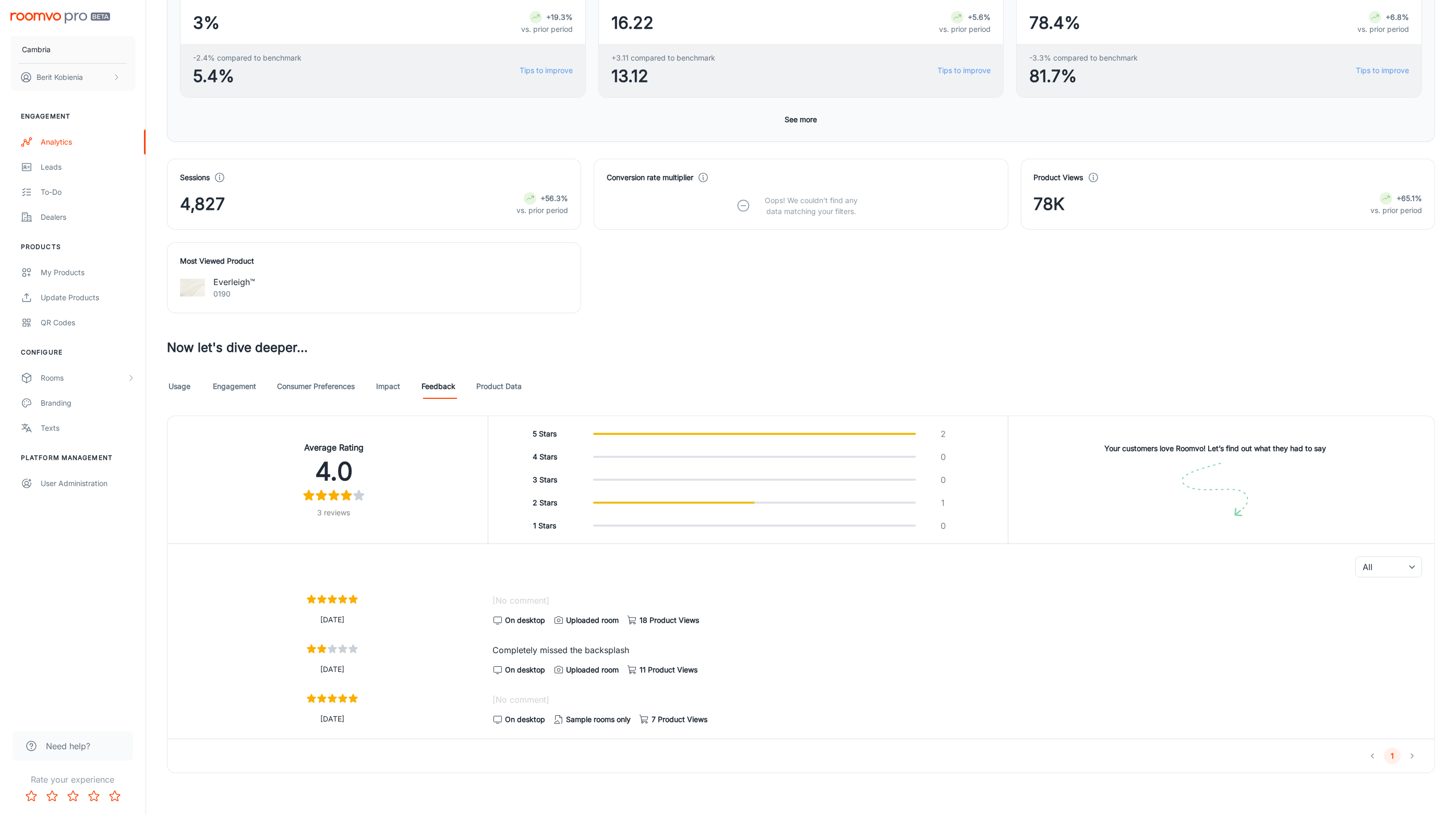
click at [516, 385] on link "Product Data" at bounding box center [499, 386] width 46 height 25
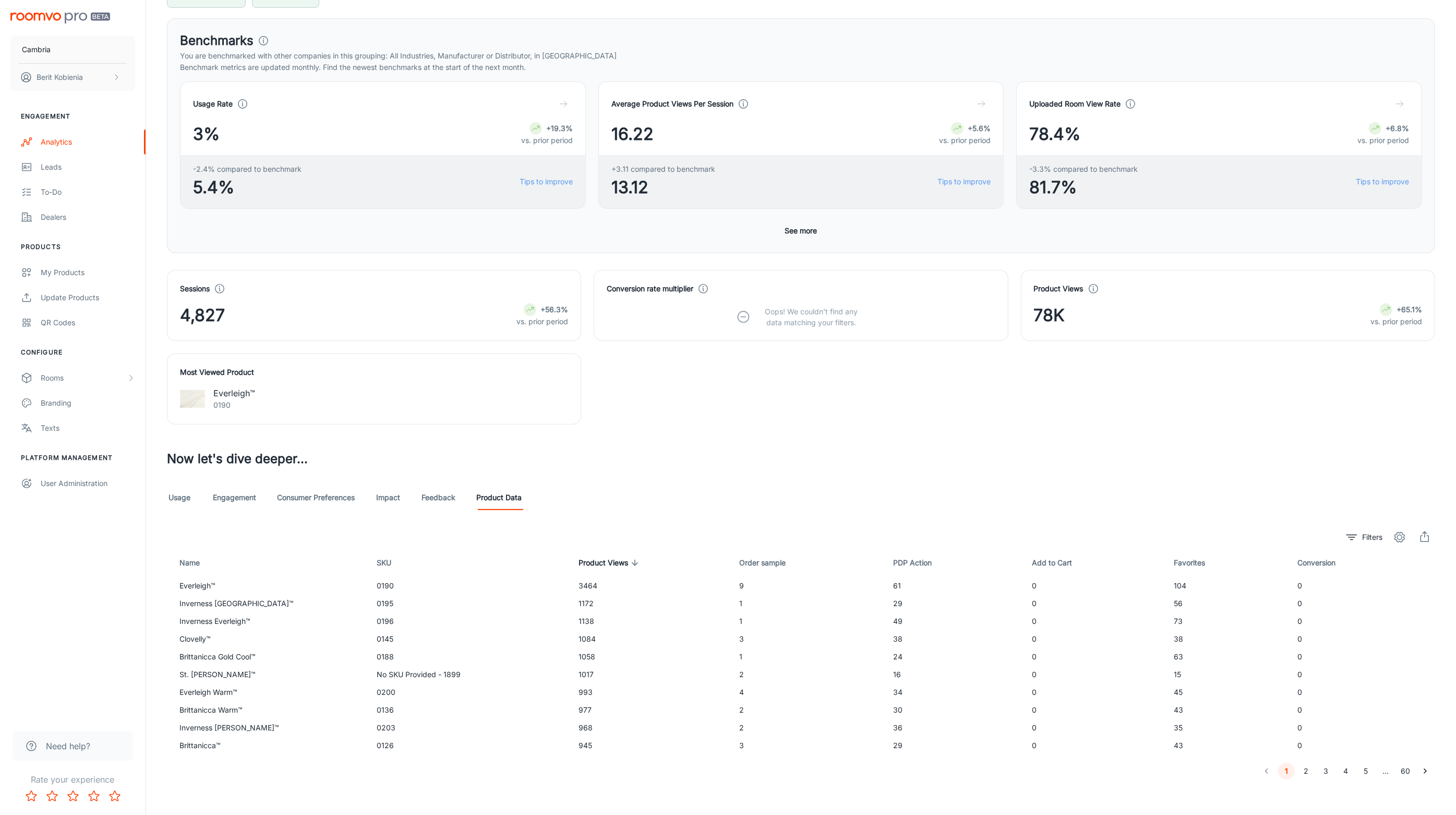
scroll to position [150, 0]
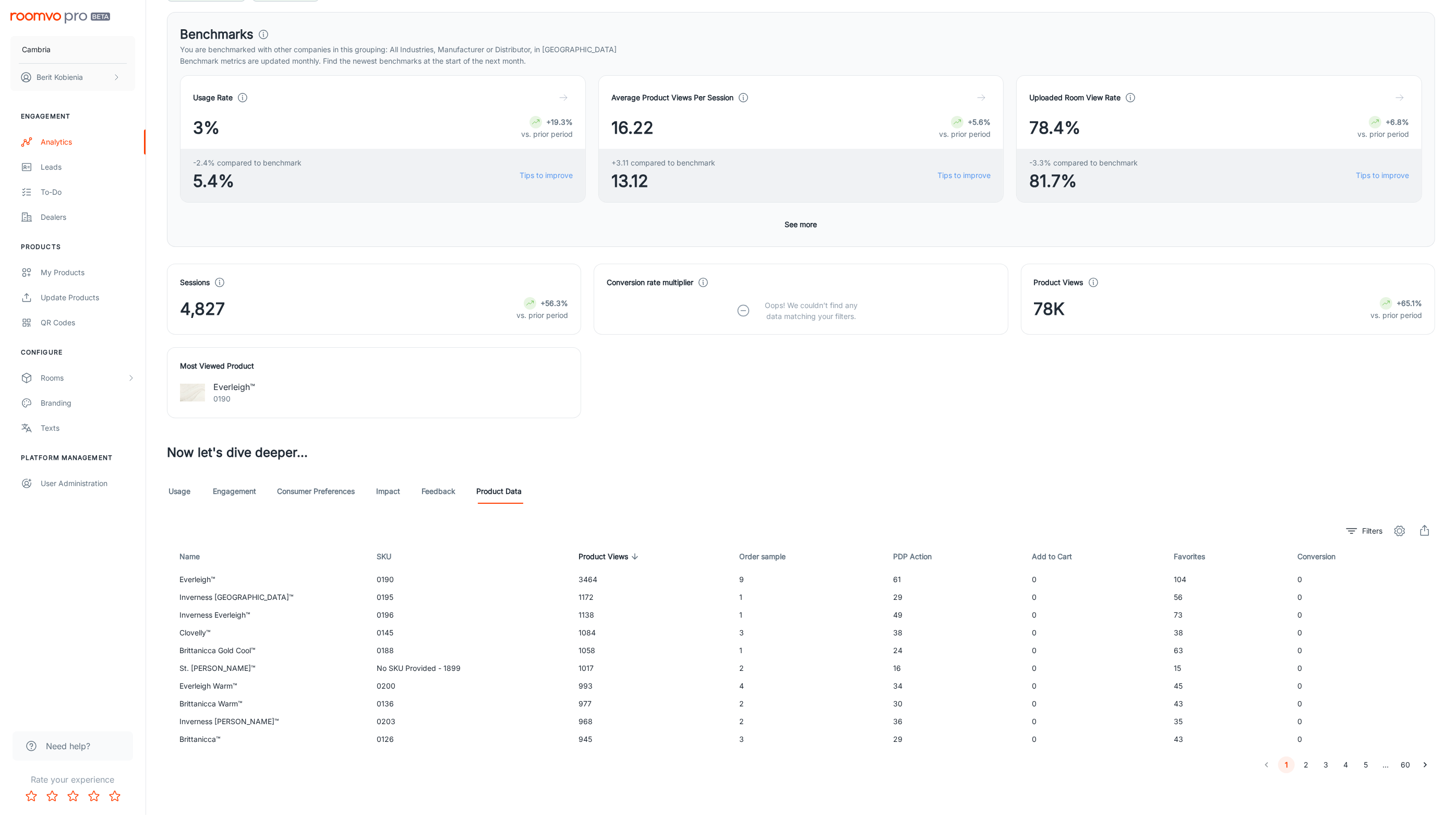
click at [333, 303] on div "4,827 +56.3% vs. prior period" at bounding box center [374, 309] width 388 height 25
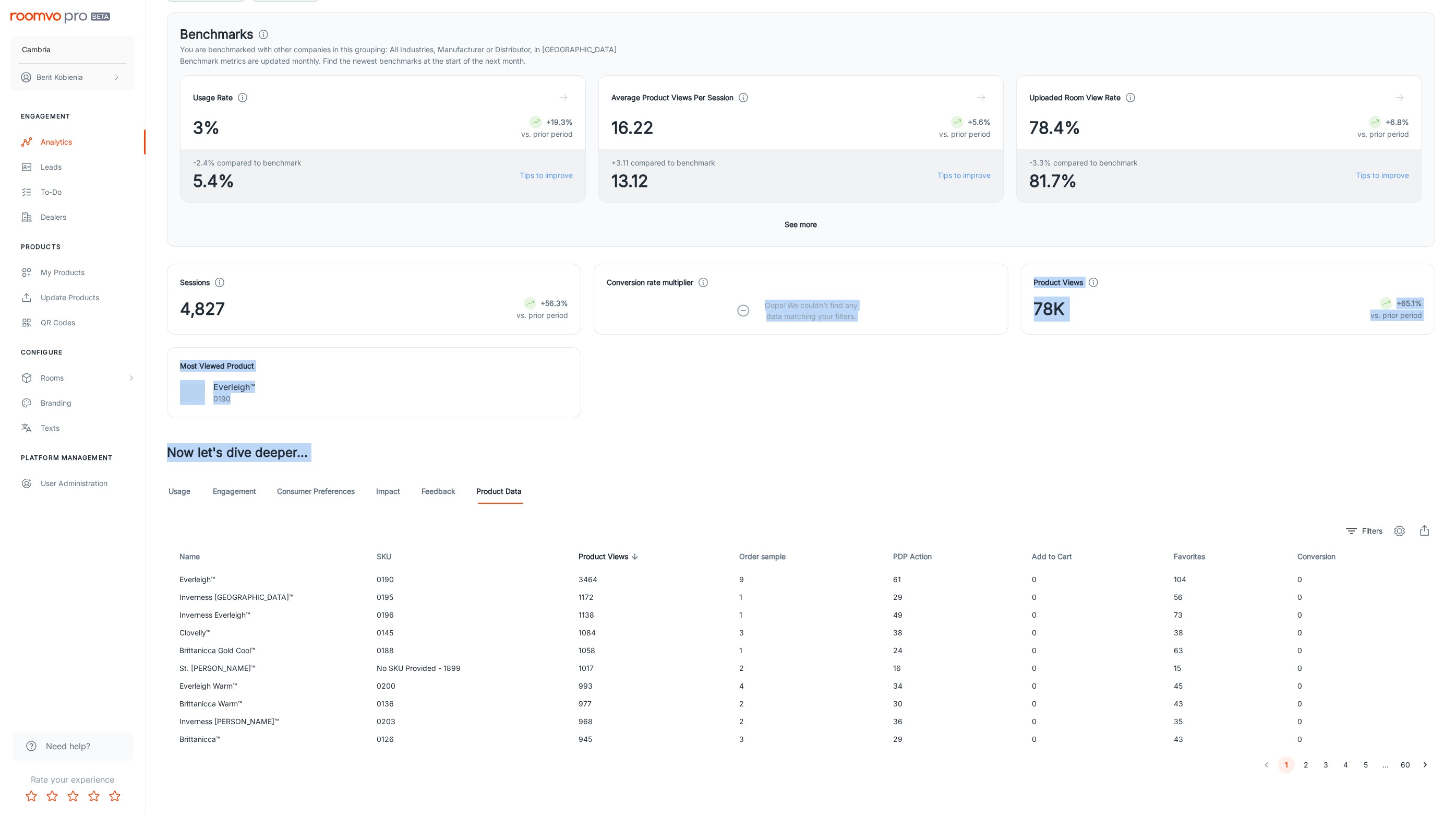
drag, startPoint x: 707, startPoint y: 457, endPoint x: 724, endPoint y: 456, distance: 17.0
click at [724, 462] on div "Visualizer The last event reported below is from 2025-08-26 Date This Month Ven…" at bounding box center [801, 346] width 1294 height 854
click at [723, 454] on h3 "Now let's dive deeper..." at bounding box center [801, 453] width 1268 height 19
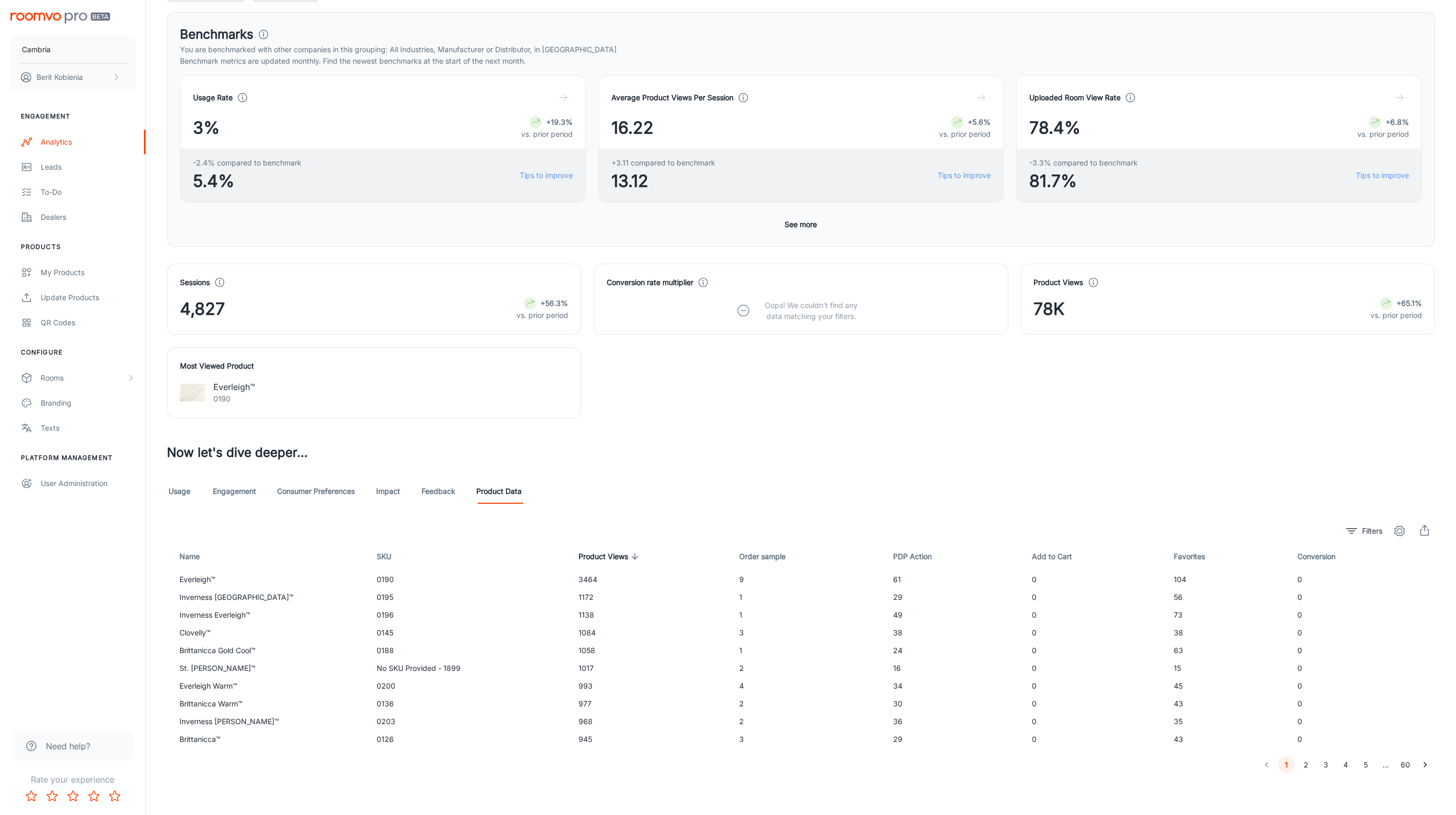
click at [661, 676] on tbody "Everleigh™ 0190 3464 9 61 0 104 0 Inverness Swansea™ 0195 1172 1 29 0 56 0 Inve…" at bounding box center [801, 659] width 1268 height 177
click at [1394, 521] on div "Filters" at bounding box center [1389, 530] width 91 height 21
click at [1435, 529] on button "export" at bounding box center [1424, 530] width 21 height 21
click at [1424, 531] on span "Check your email for exported product data" at bounding box center [1424, 530] width 21 height 21
click at [1394, 529] on icon "settings" at bounding box center [1400, 531] width 12 height 12
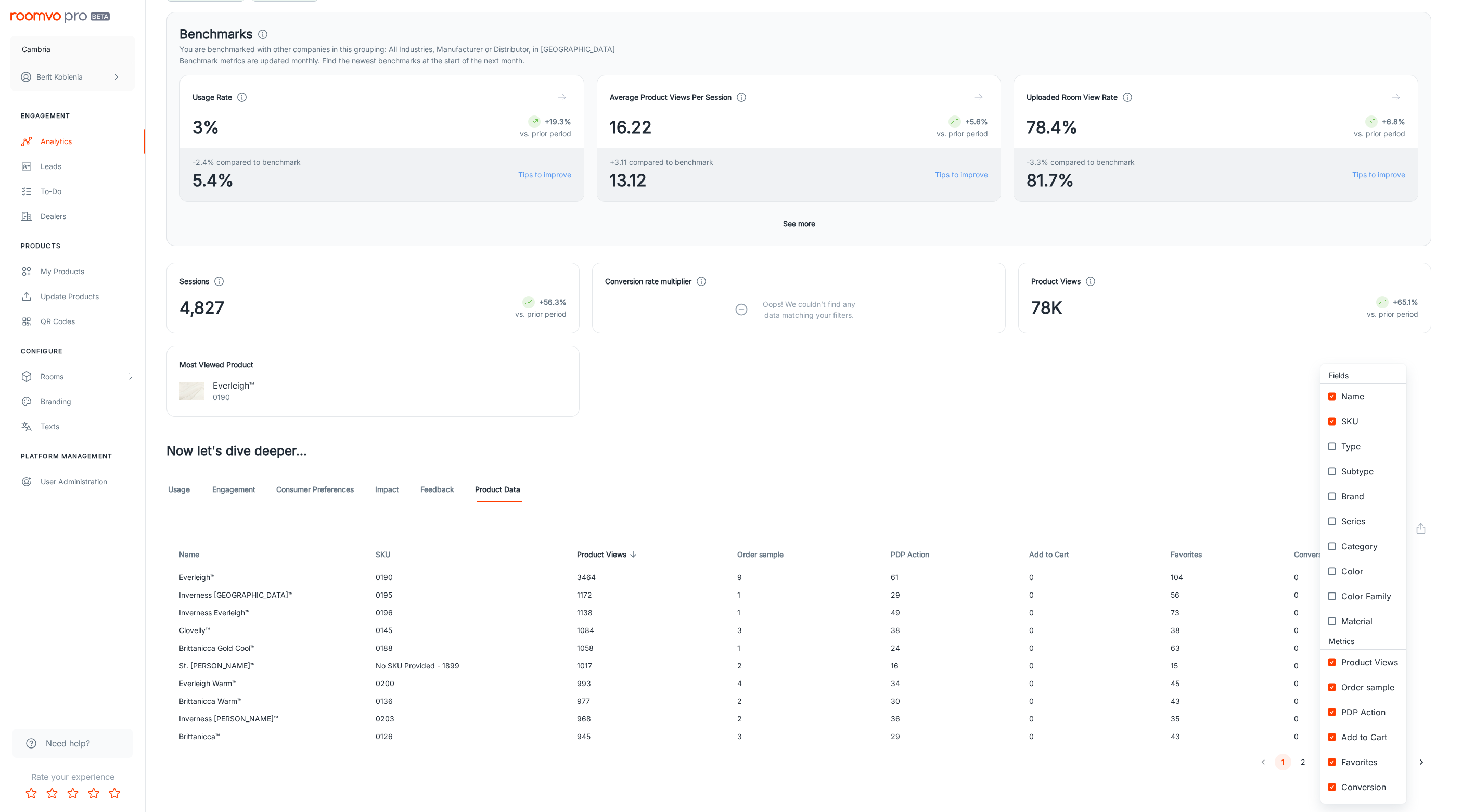
click at [1227, 430] on div at bounding box center [731, 406] width 1462 height 812
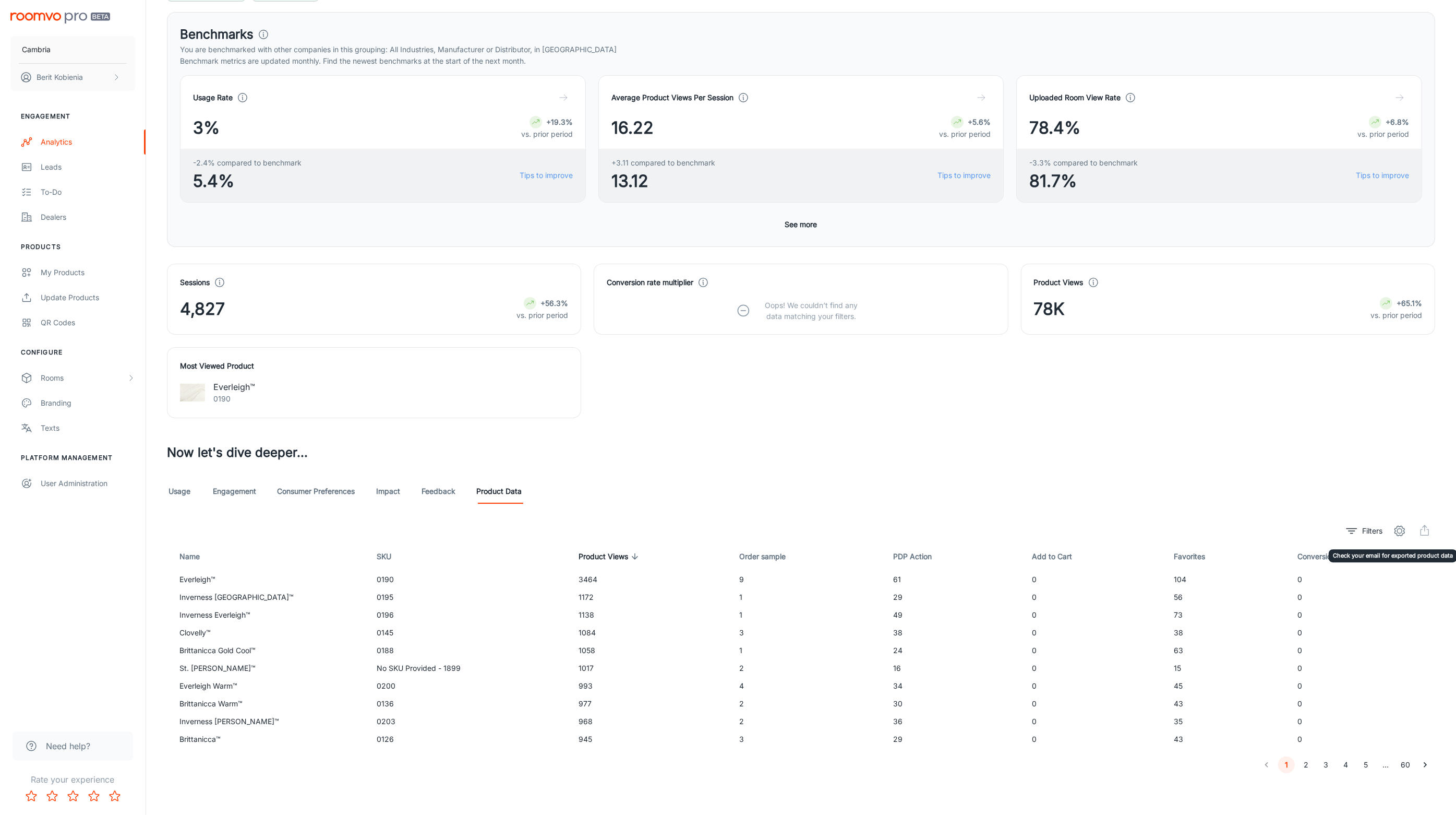
drag, startPoint x: 1422, startPoint y: 526, endPoint x: 1413, endPoint y: 538, distance: 15.0
click at [1420, 529] on span "Check your email for exported product data" at bounding box center [1424, 530] width 21 height 21
click at [1425, 522] on span "Check your email for exported product data" at bounding box center [1424, 530] width 21 height 21
click at [460, 509] on div "Visualizer The last event reported below is from 2025-08-26 Date This Month Ven…" at bounding box center [801, 346] width 1294 height 854
click at [448, 490] on link "Feedback" at bounding box center [439, 491] width 34 height 25
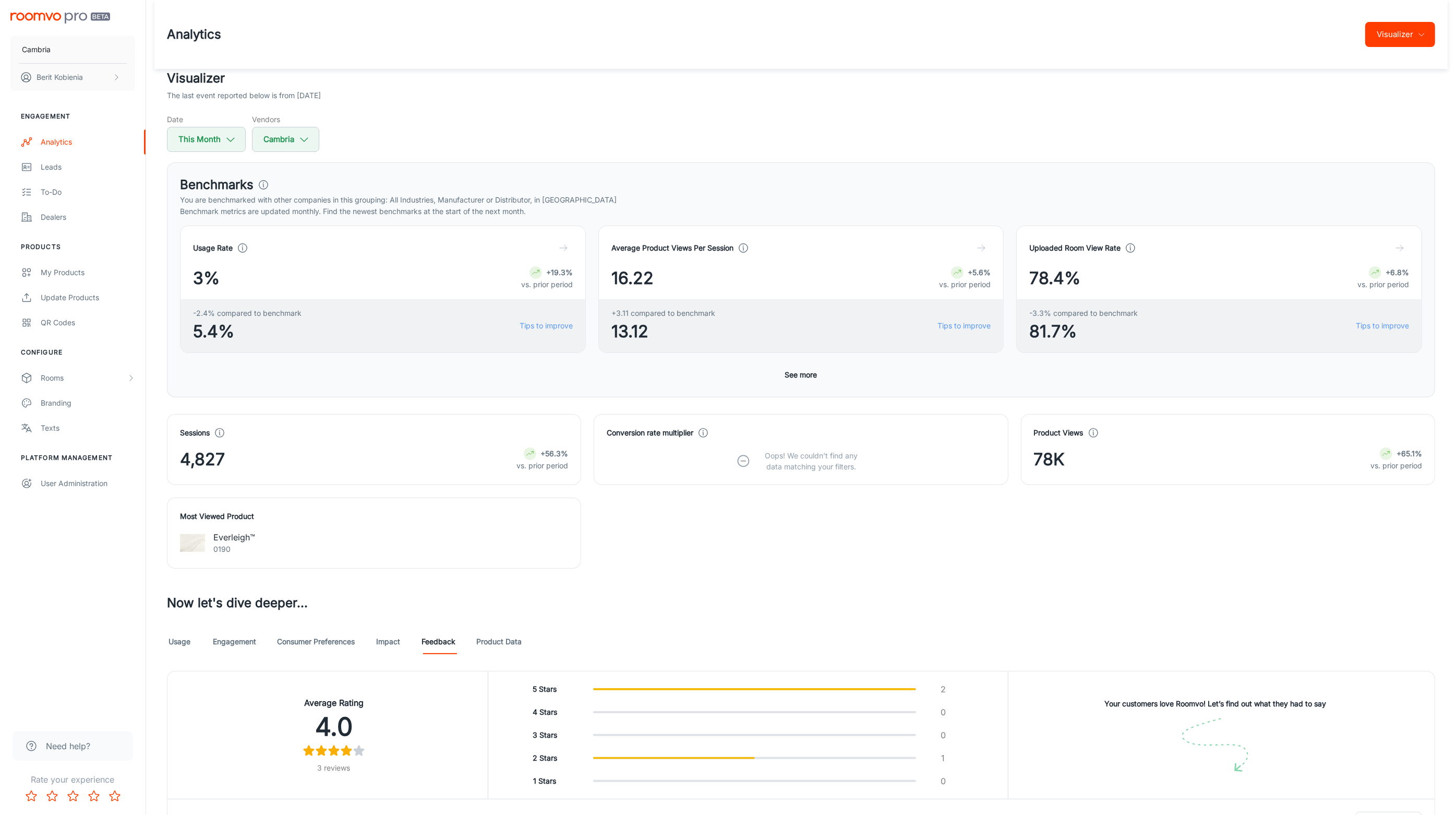
scroll to position [257, 0]
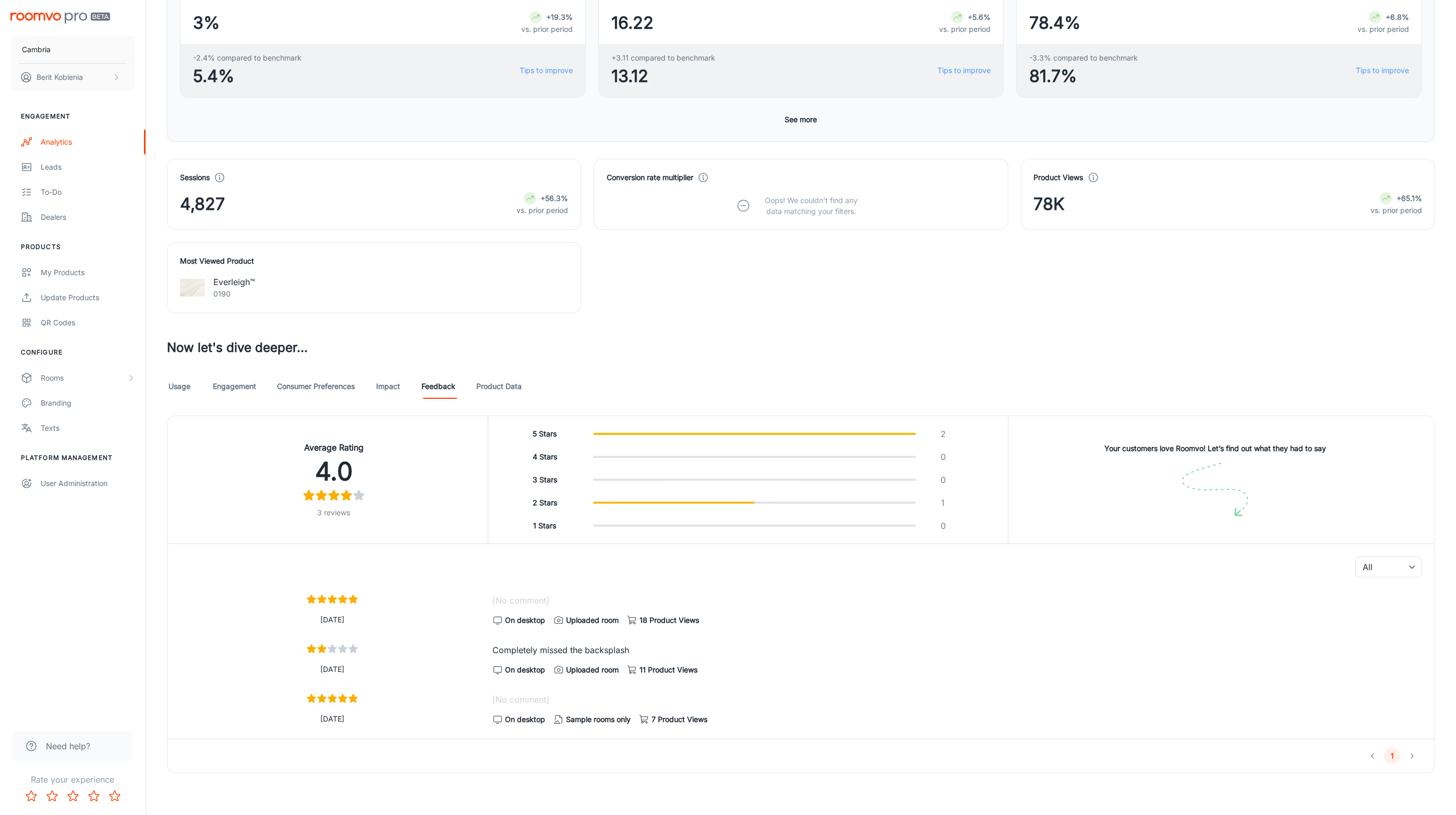
click at [376, 389] on div "Usage Engagement Consumer Preferences Impact Feedback Product Data" at bounding box center [801, 386] width 1268 height 25
click at [395, 386] on link "Impact" at bounding box center [388, 386] width 25 height 25
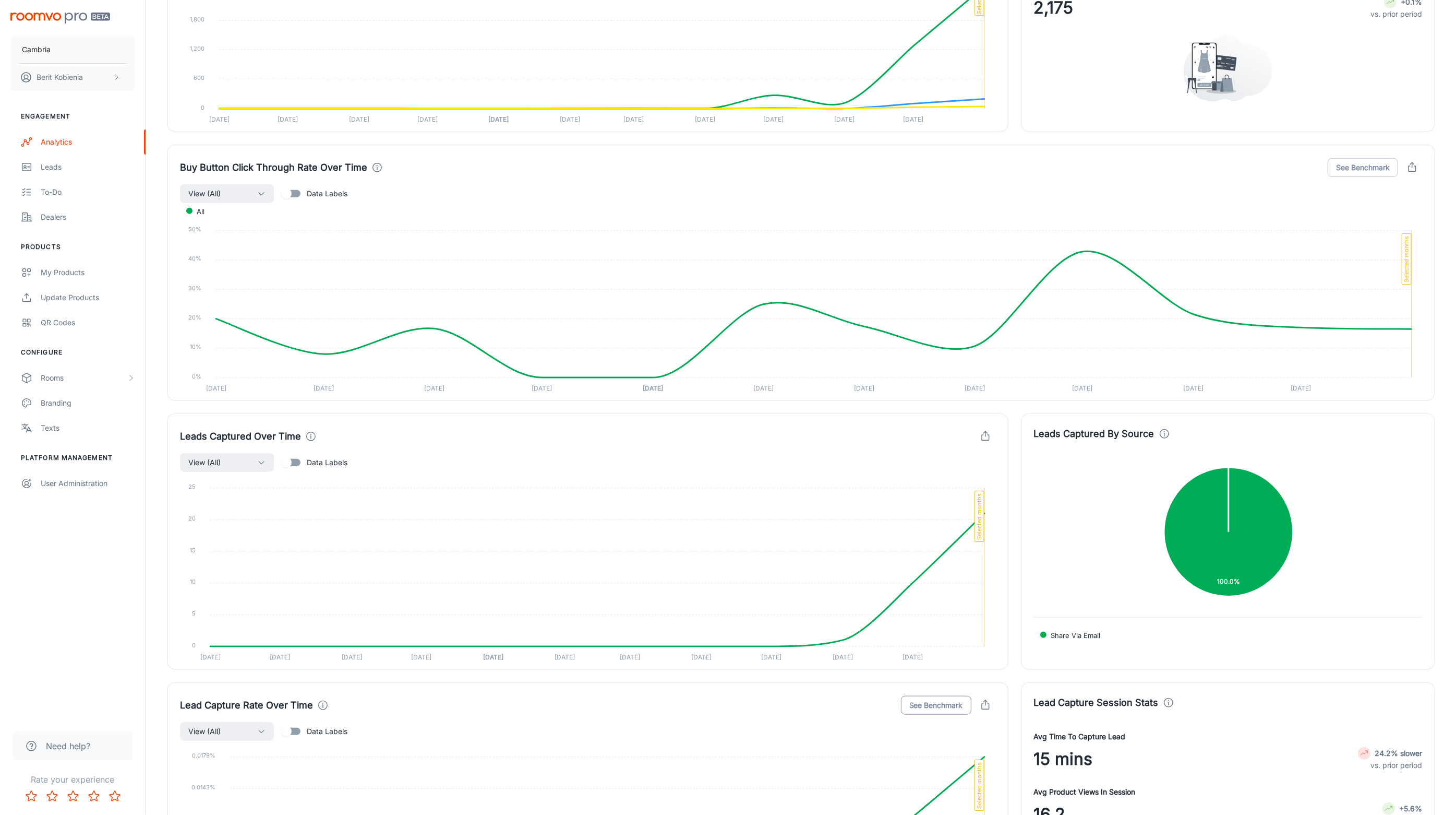
scroll to position [1319, 0]
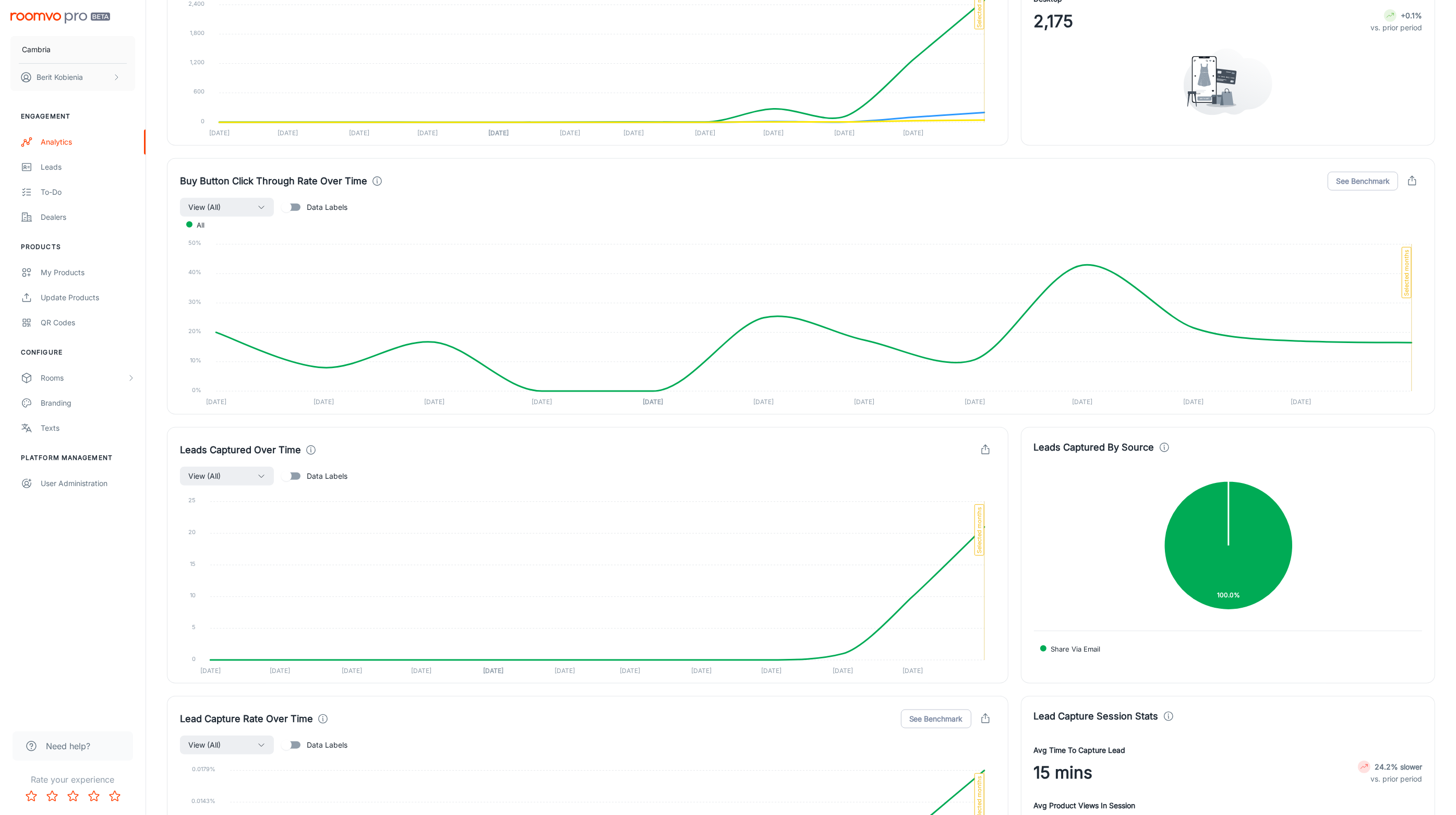
click at [986, 444] on button "button" at bounding box center [986, 450] width 20 height 20
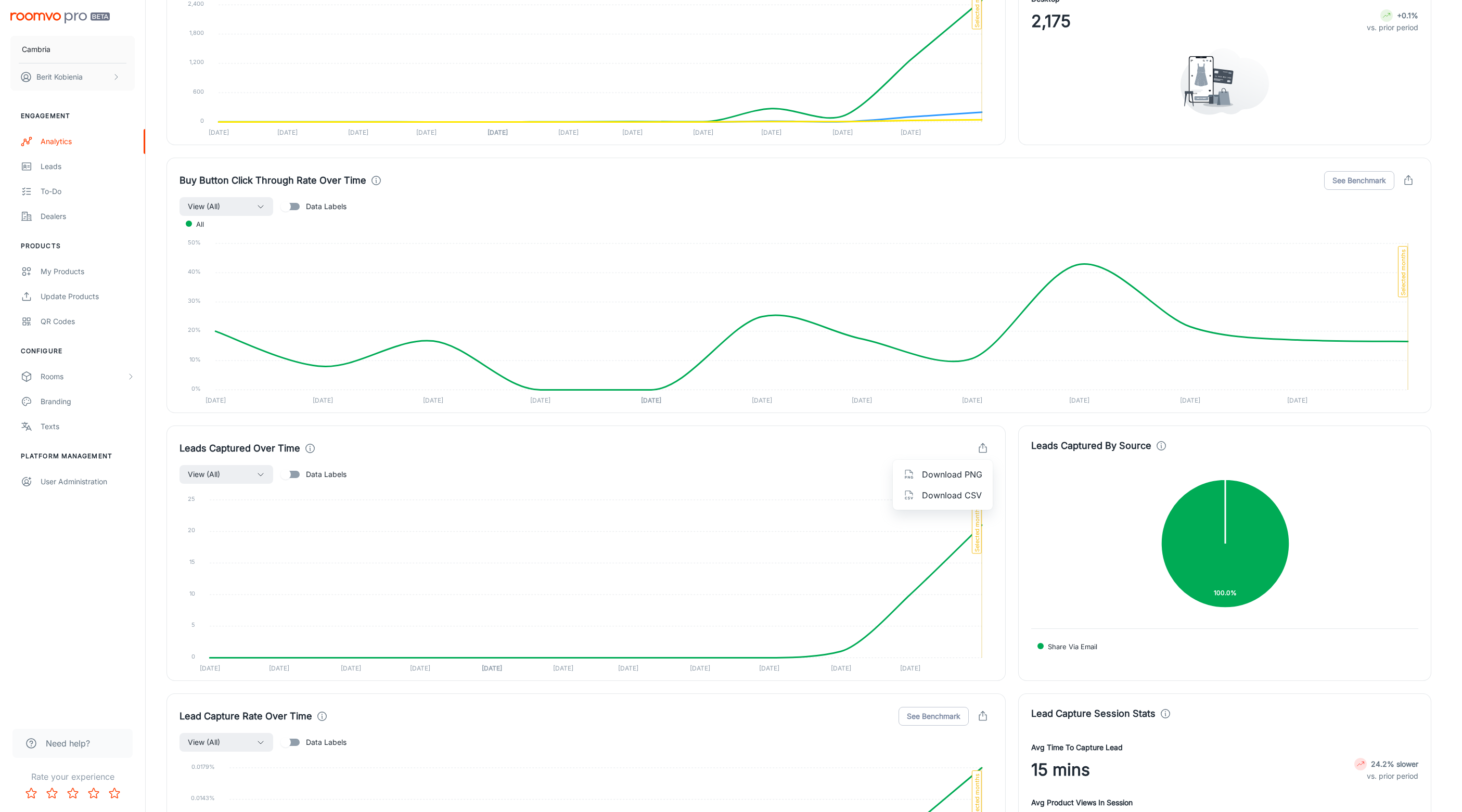
click at [977, 494] on span "Download CSV" at bounding box center [952, 495] width 60 height 12
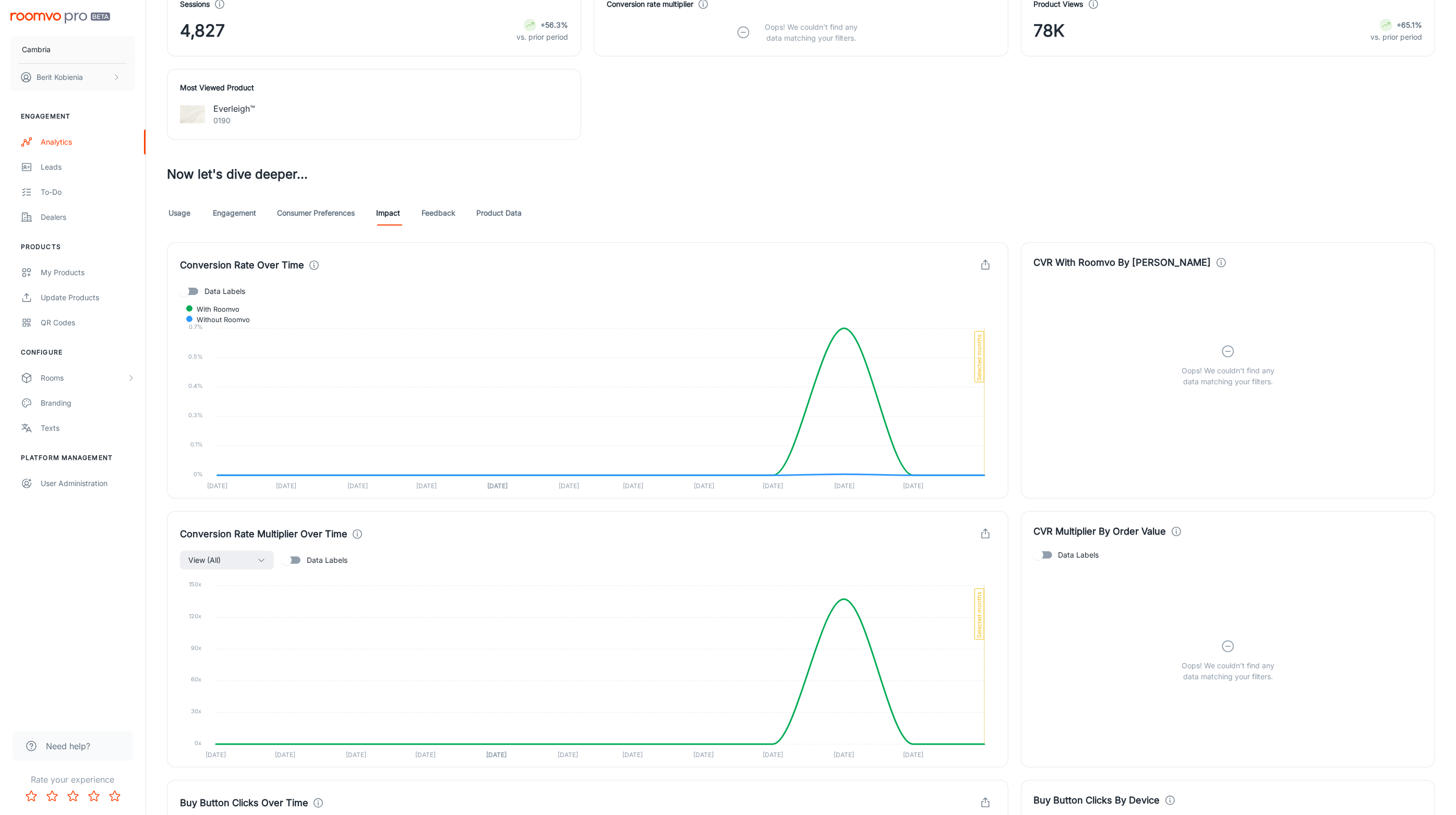
scroll to position [0, 0]
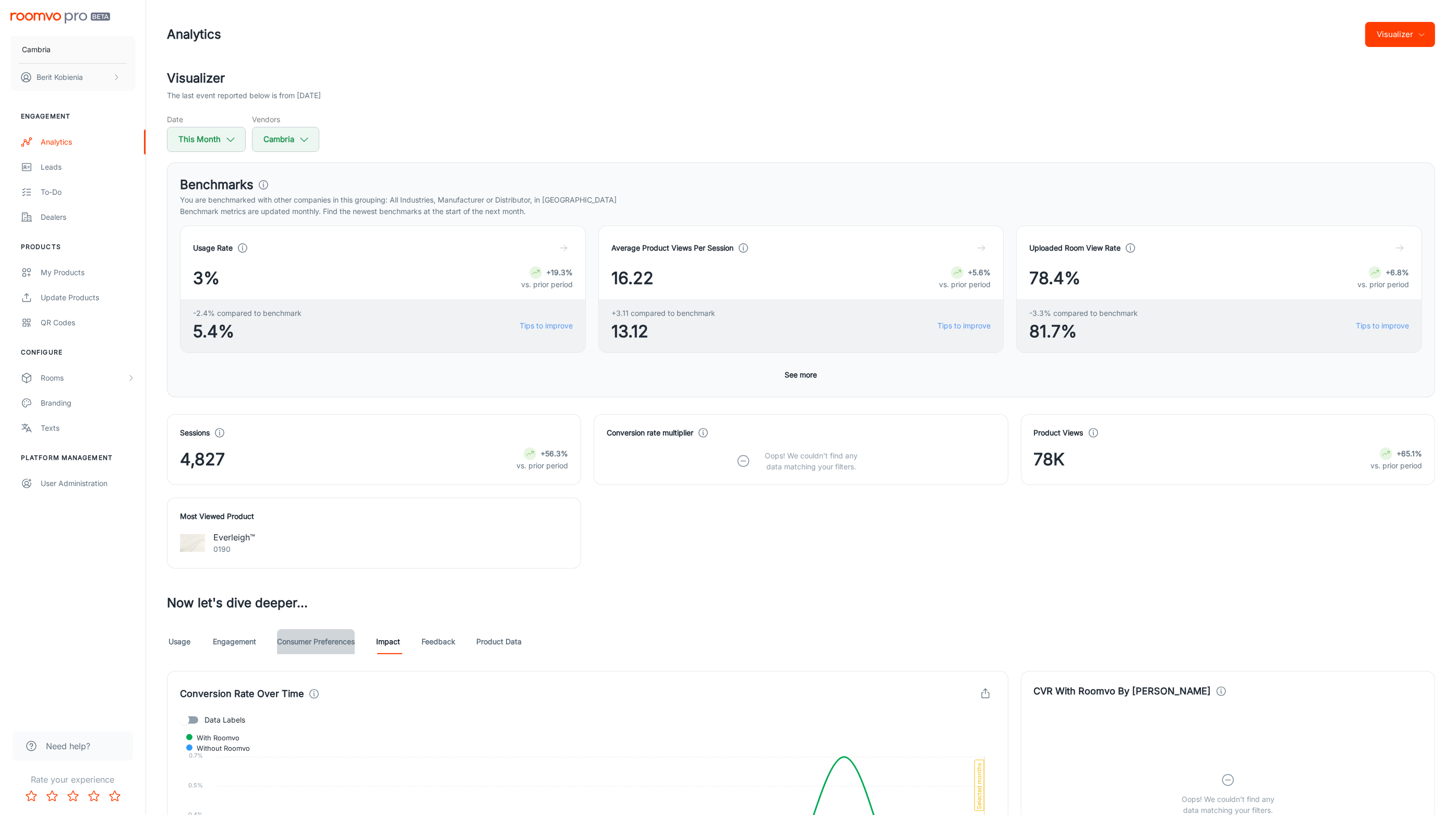
click at [330, 650] on link "Consumer Preferences" at bounding box center [316, 642] width 77 height 25
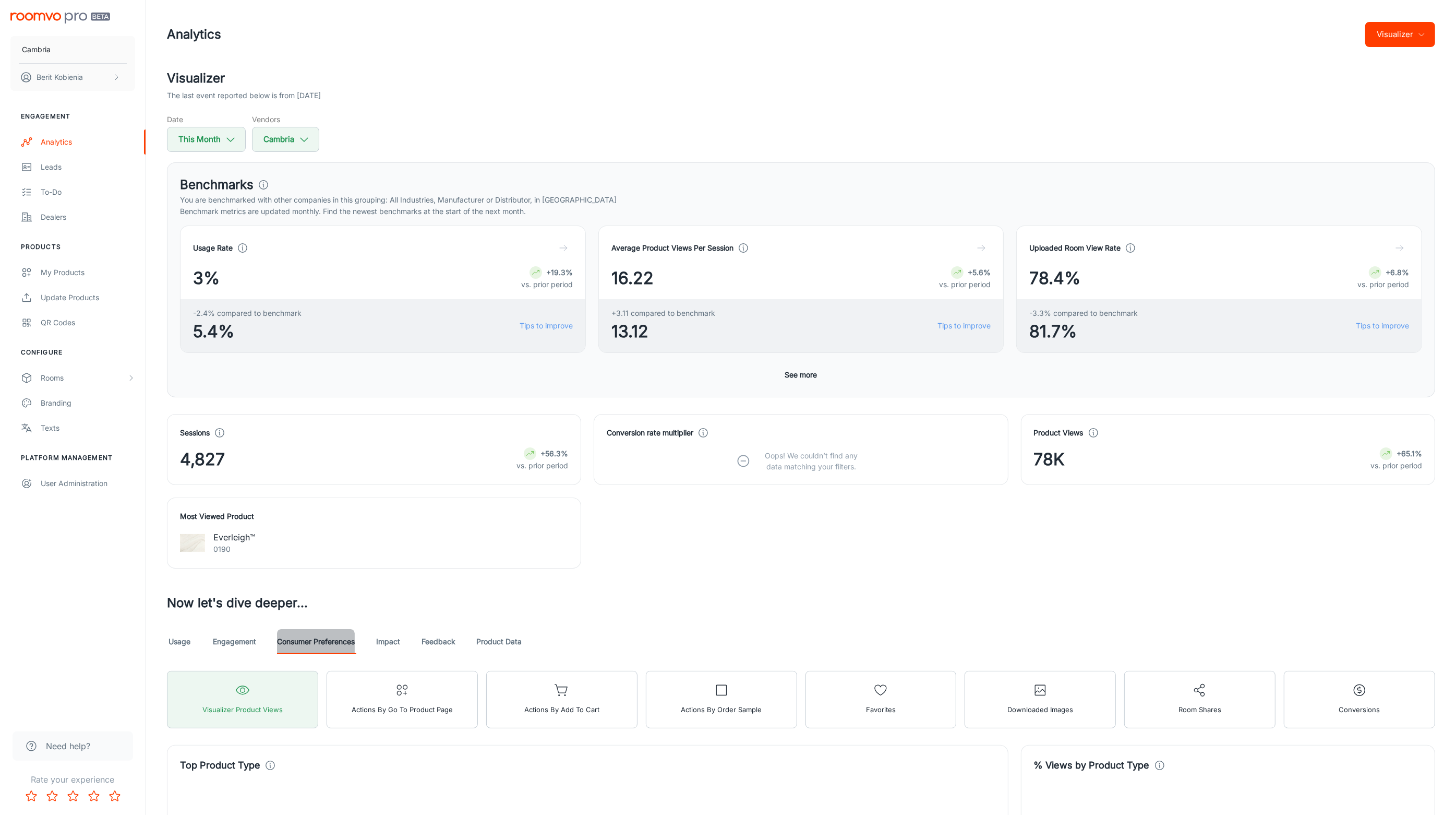
click at [313, 640] on link "Consumer Preferences" at bounding box center [316, 642] width 77 height 25
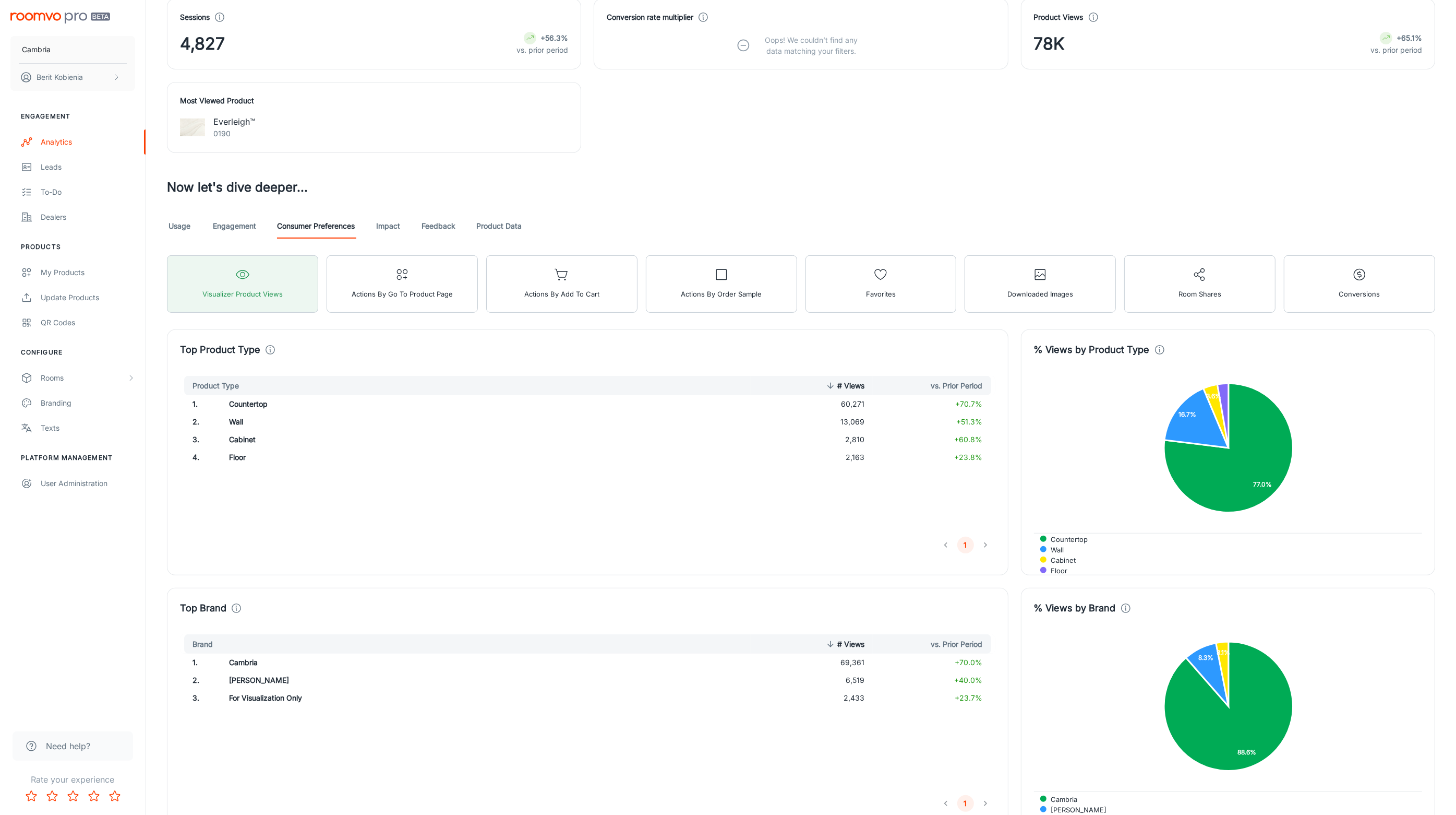
scroll to position [416, 0]
click at [1008, 336] on div "% Views by Product Type Countertop Wall Cabinet Floor 77.0% 16.7% 3.6%" at bounding box center [1222, 446] width 427 height 259
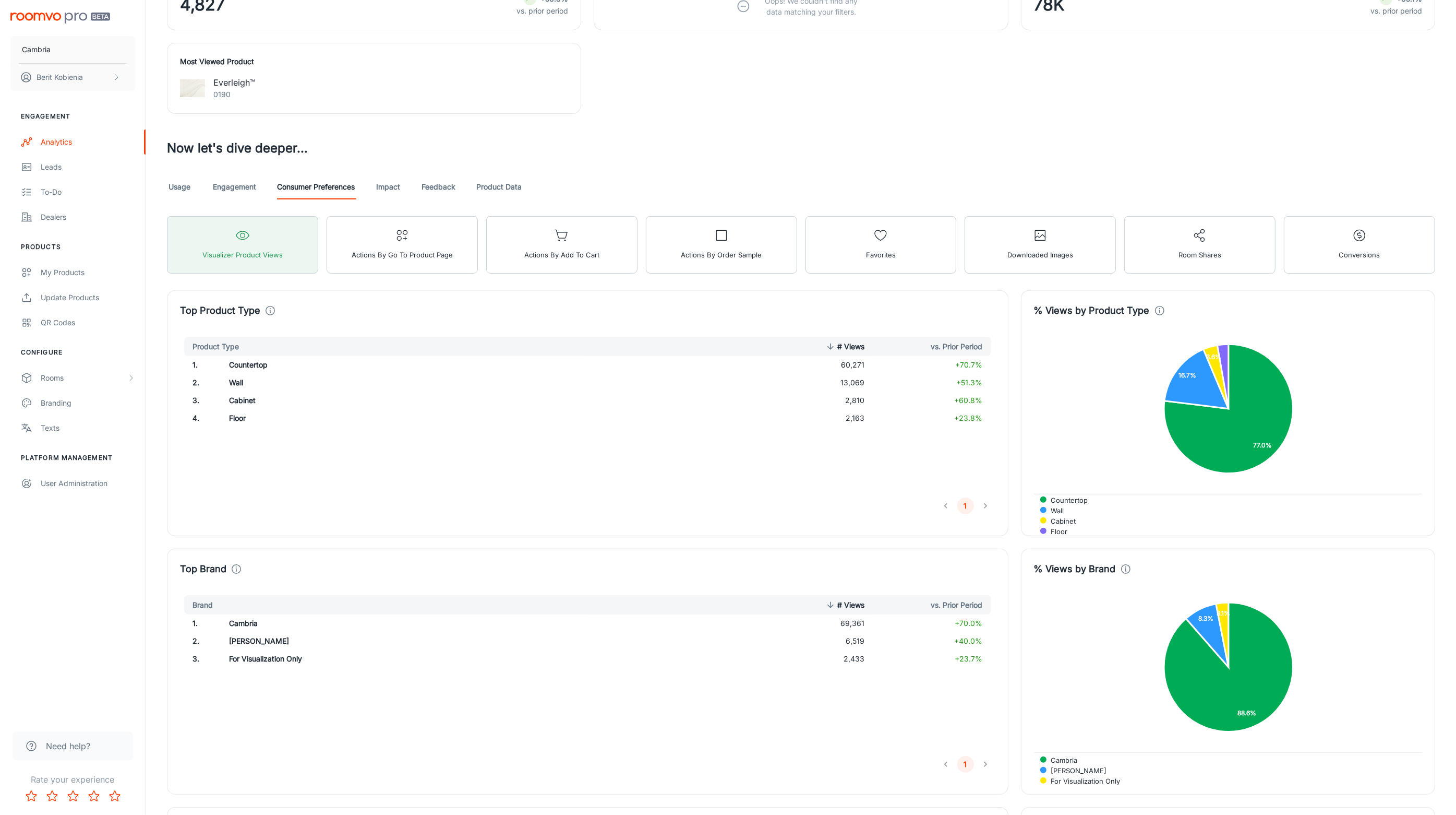
scroll to position [291, 0]
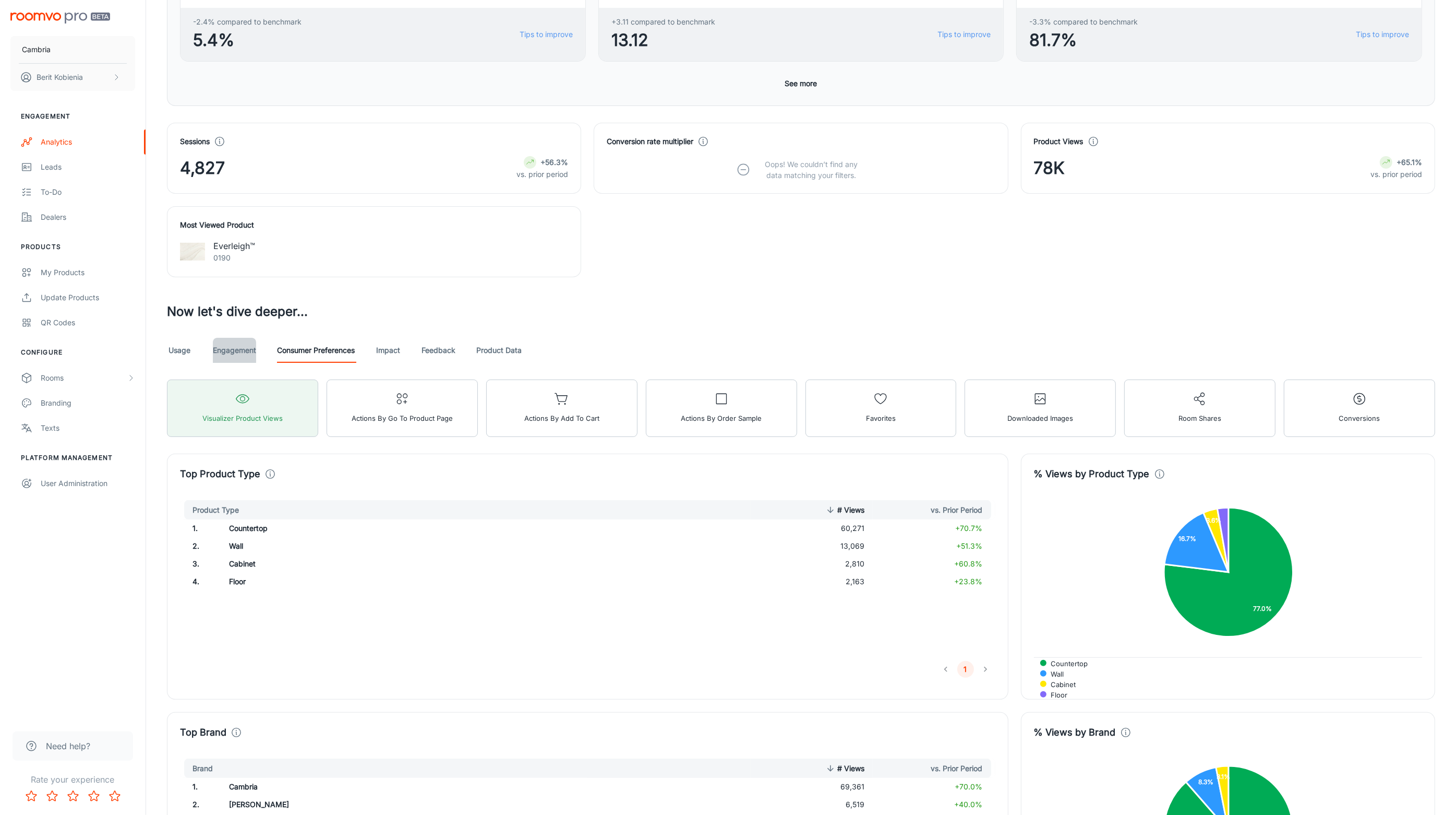
click at [239, 351] on link "Engagement" at bounding box center [234, 350] width 43 height 25
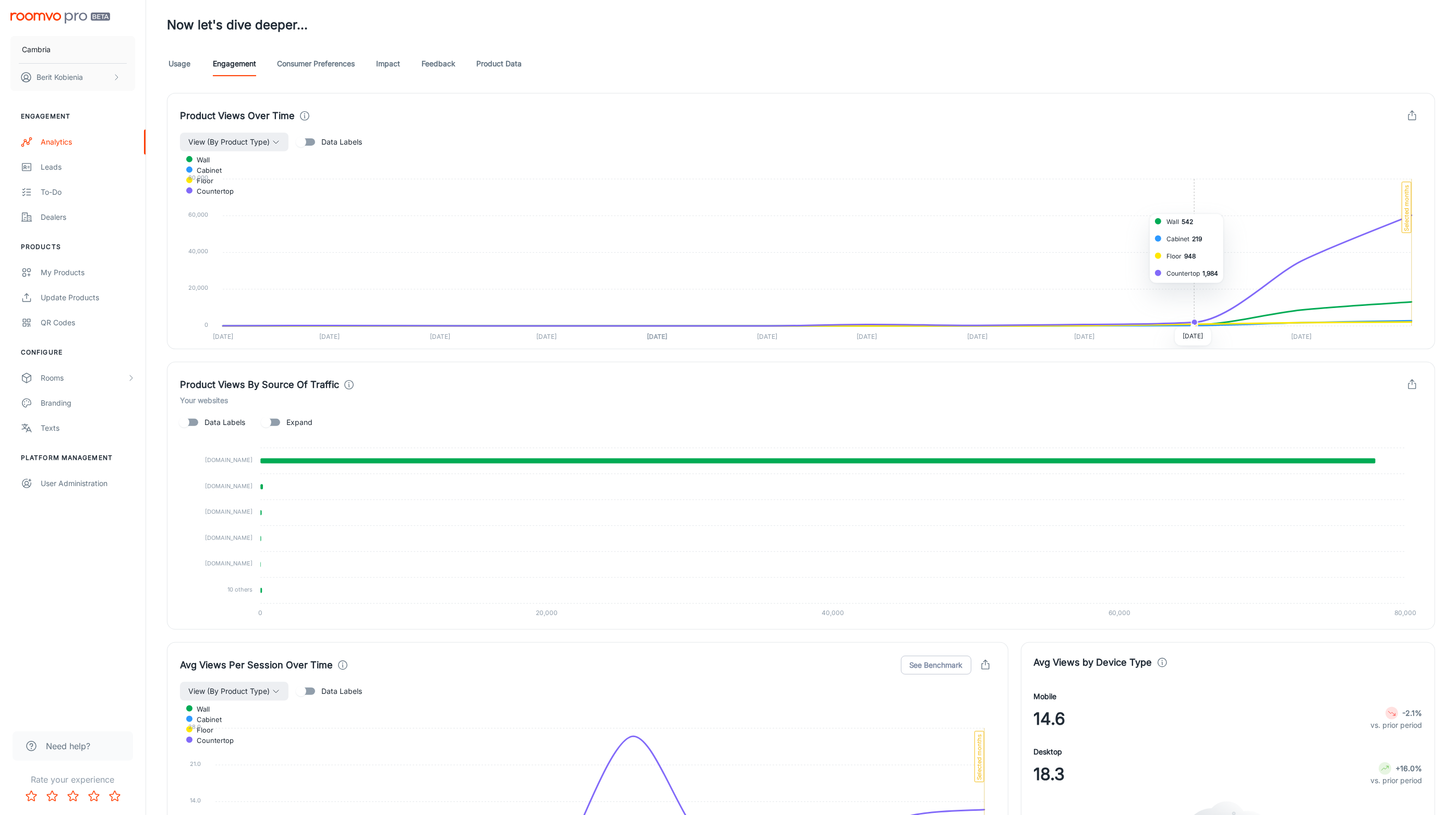
scroll to position [567, 0]
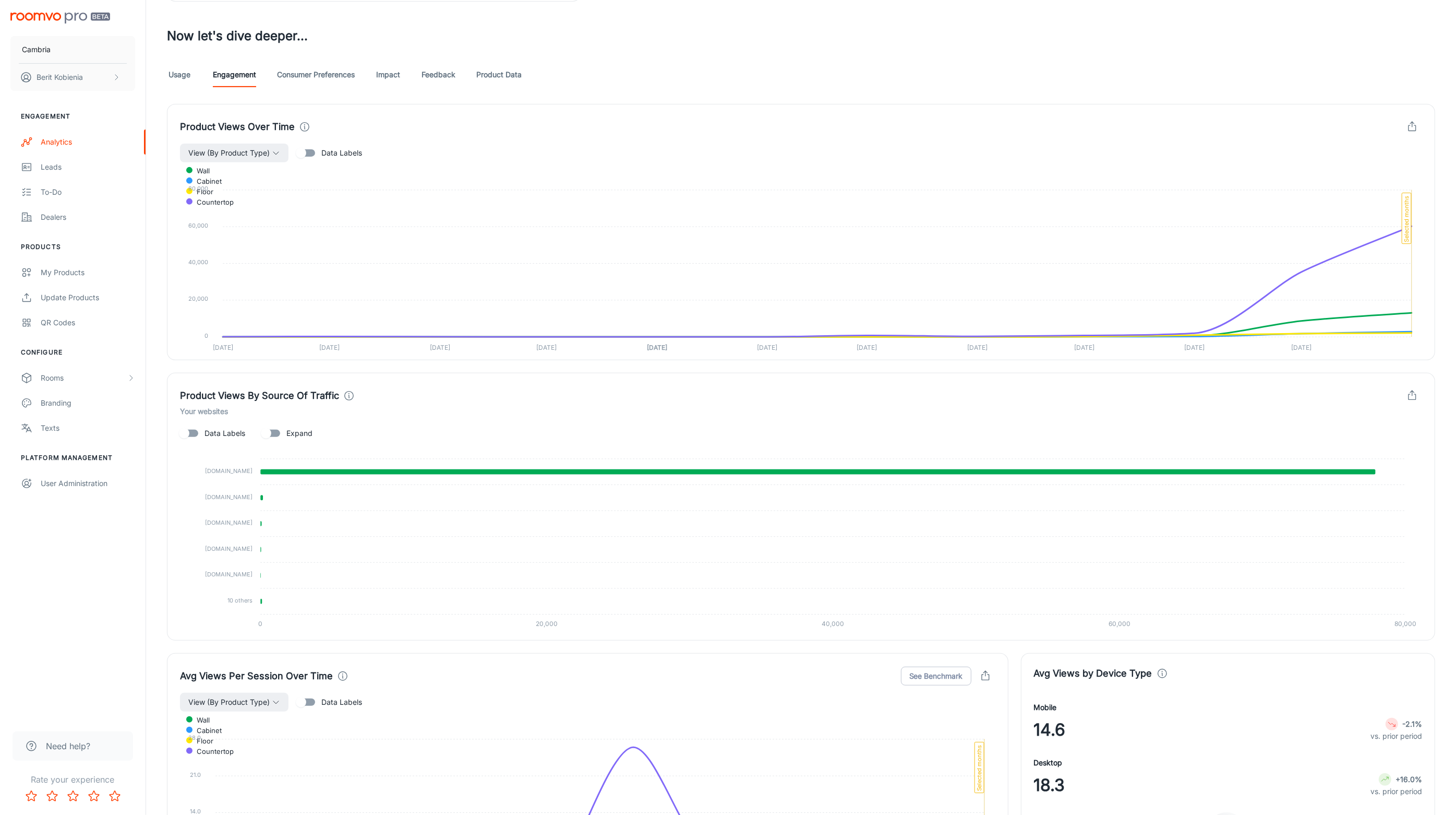
click at [1408, 121] on button "button" at bounding box center [1413, 127] width 20 height 20
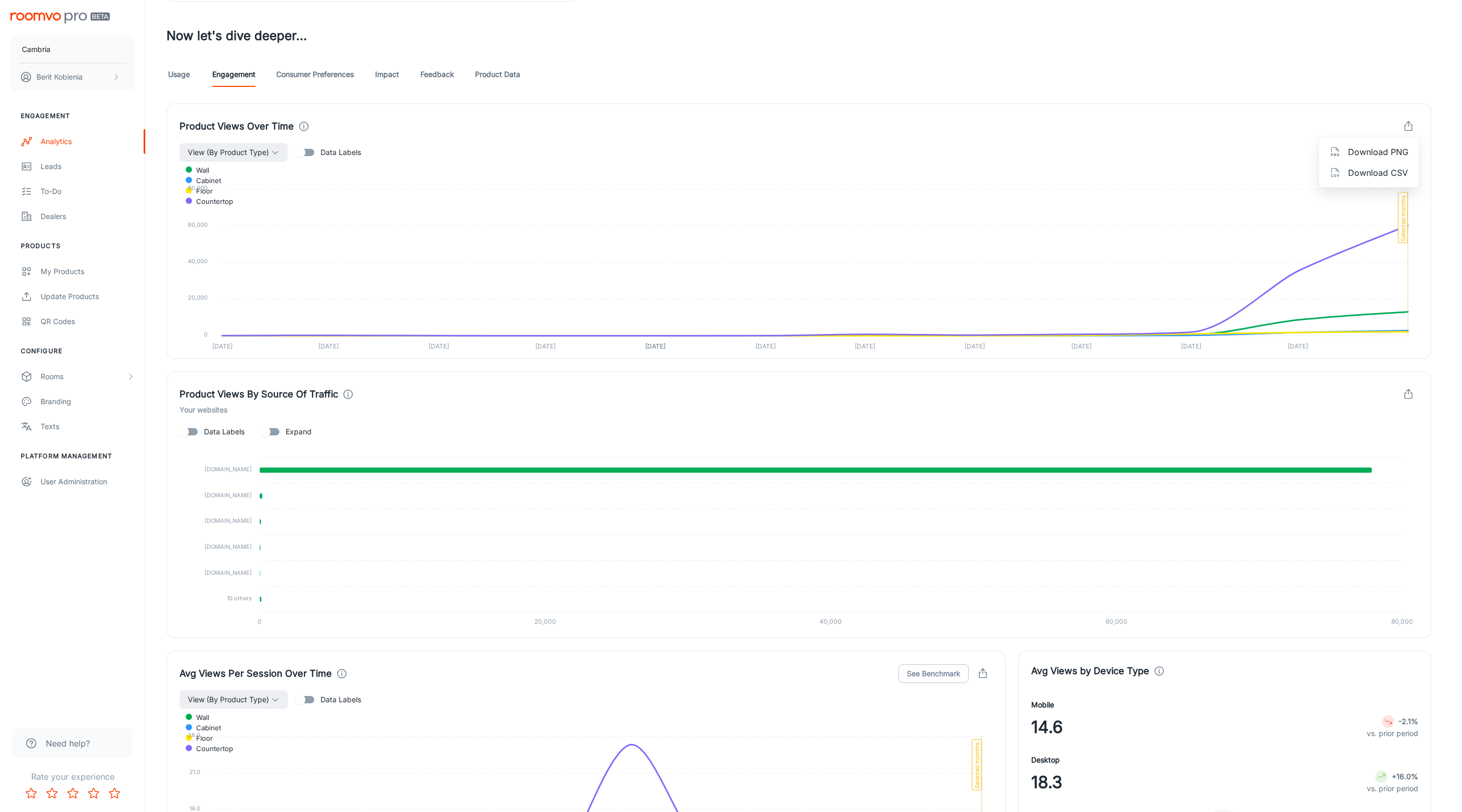
click at [1358, 165] on li "Download CSV" at bounding box center [1368, 172] width 100 height 21
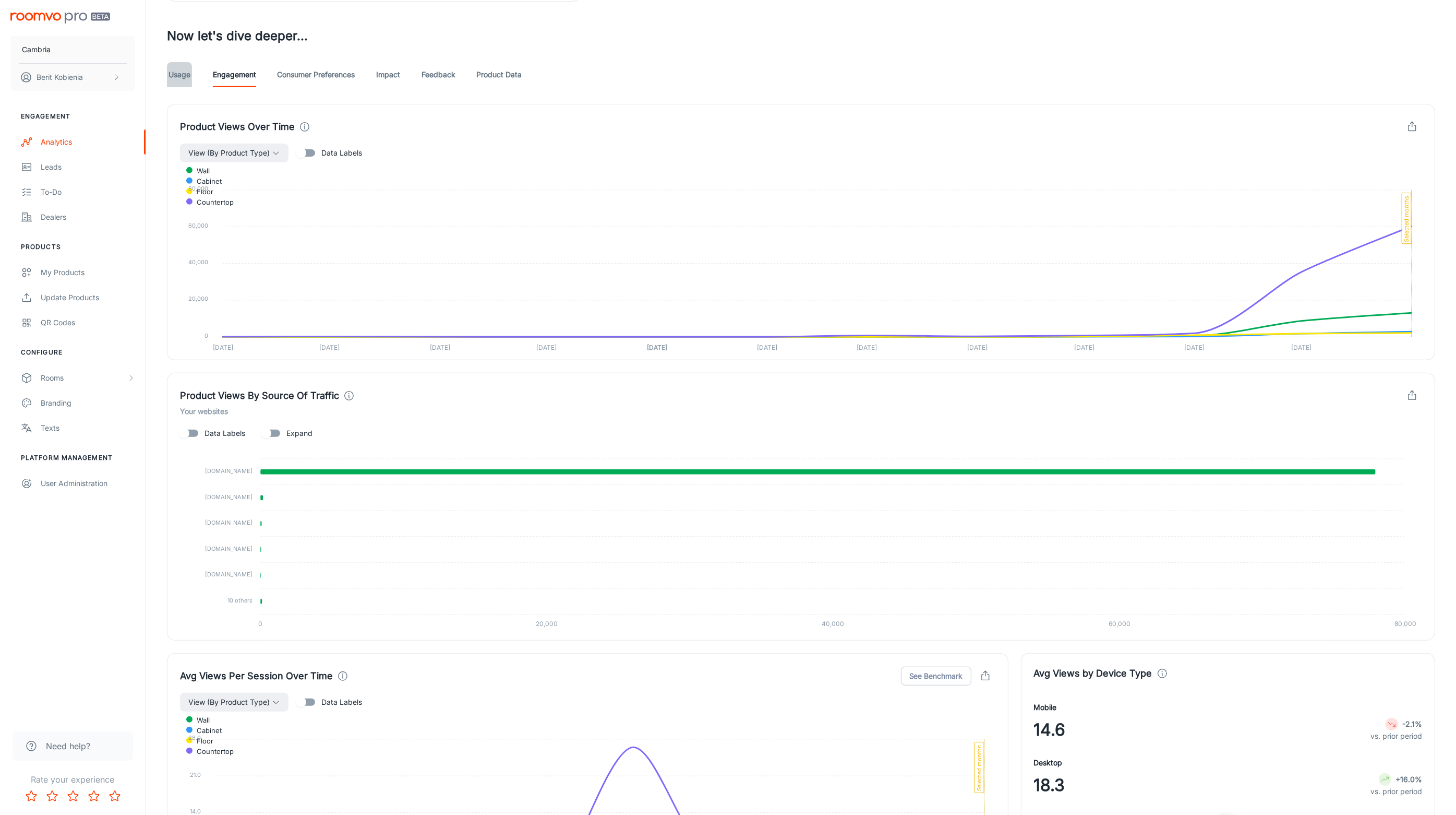
click at [185, 71] on link "Usage" at bounding box center [179, 74] width 25 height 25
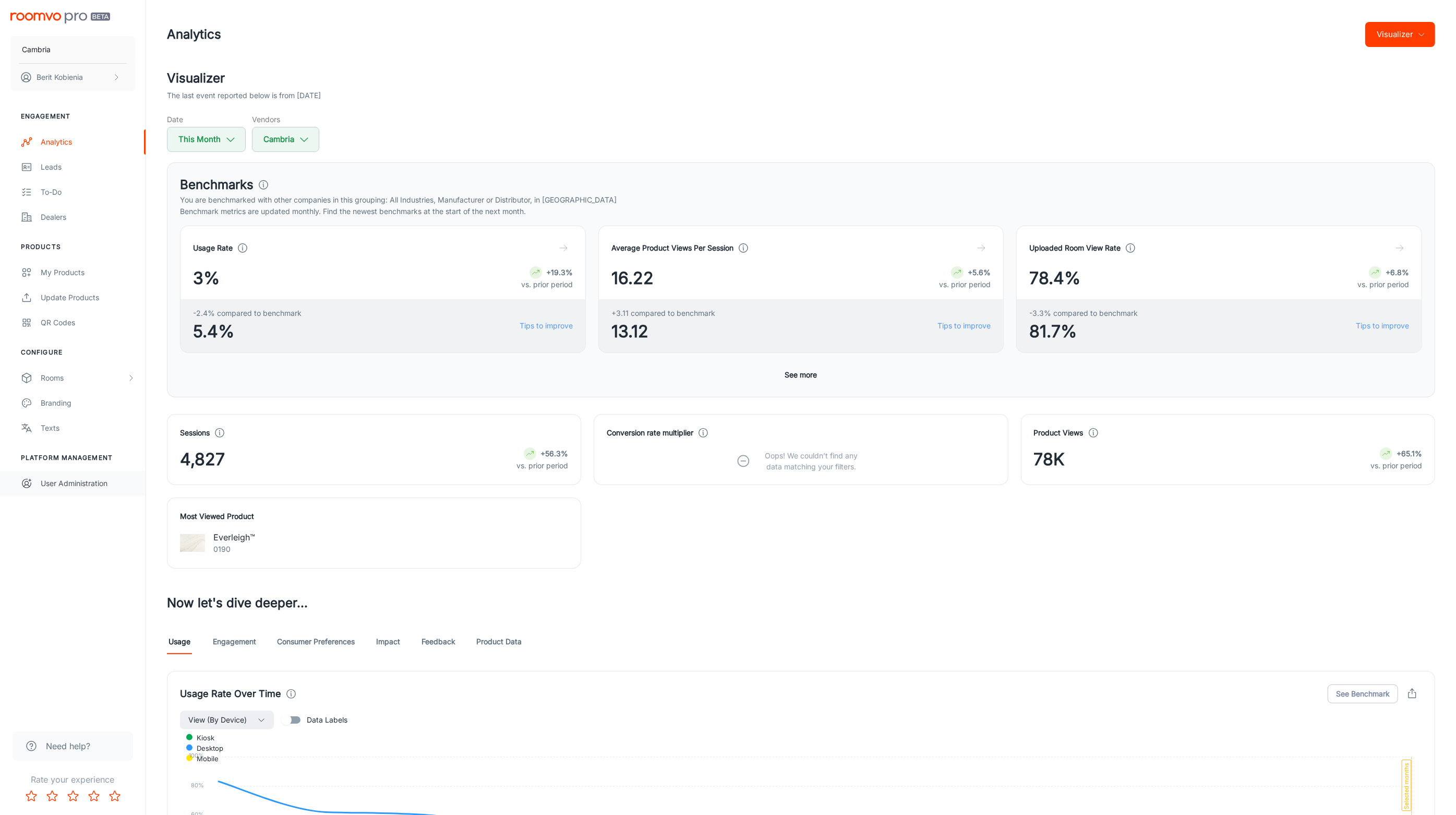
click at [87, 475] on link "User Administration" at bounding box center [73, 483] width 145 height 25
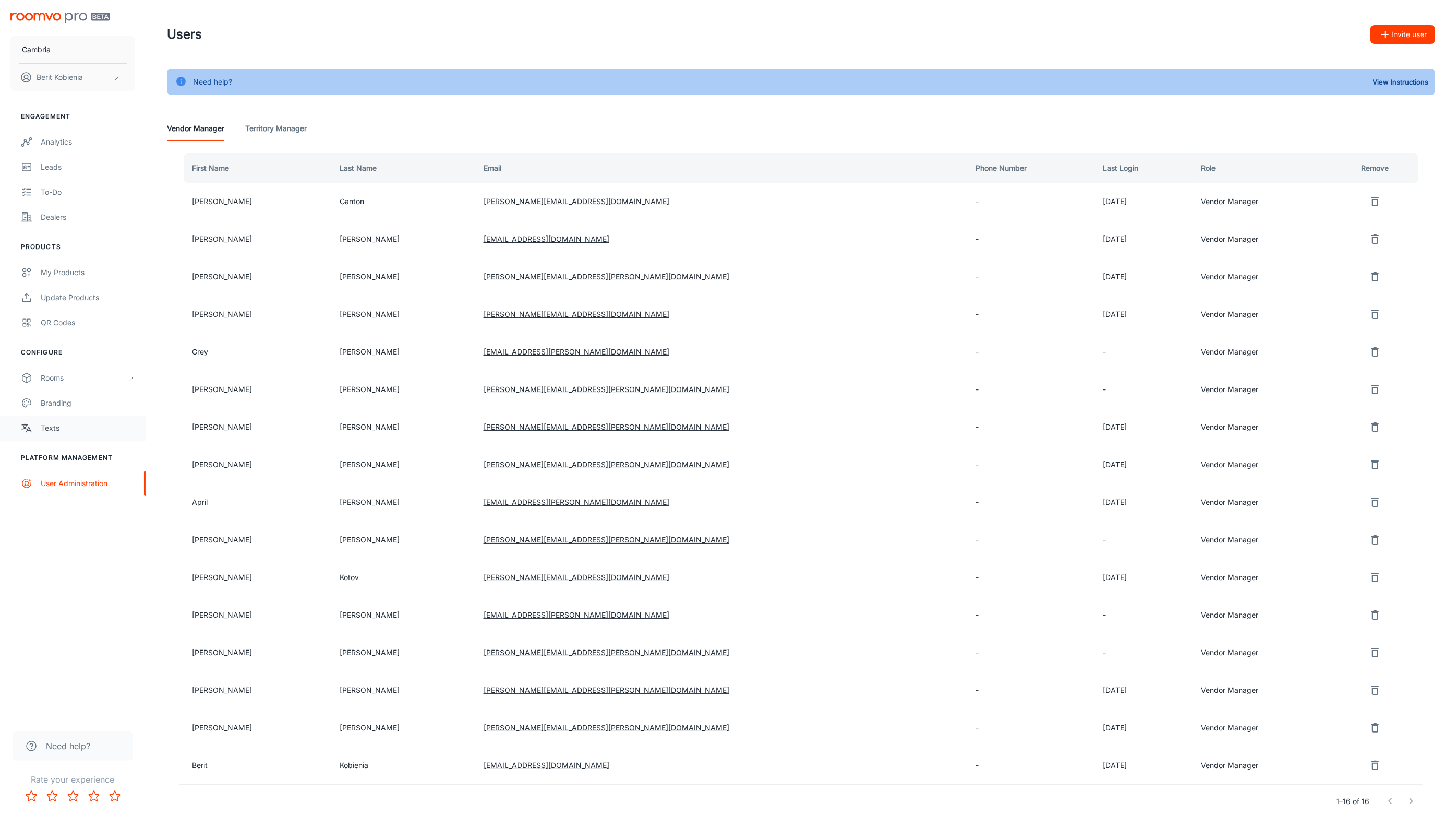
click at [57, 427] on div "Texts" at bounding box center [88, 428] width 94 height 12
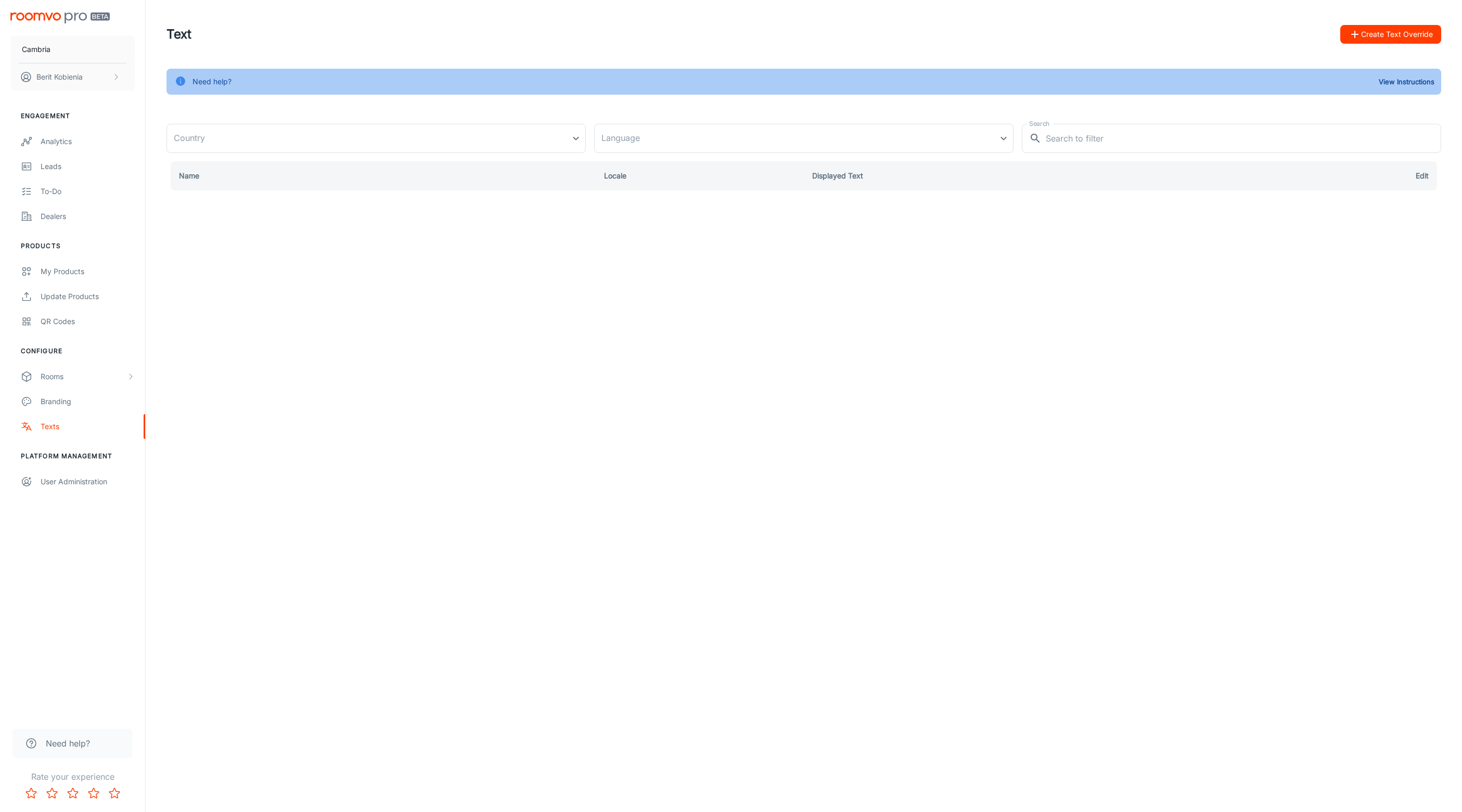
type input "United States"
type input "en-us"
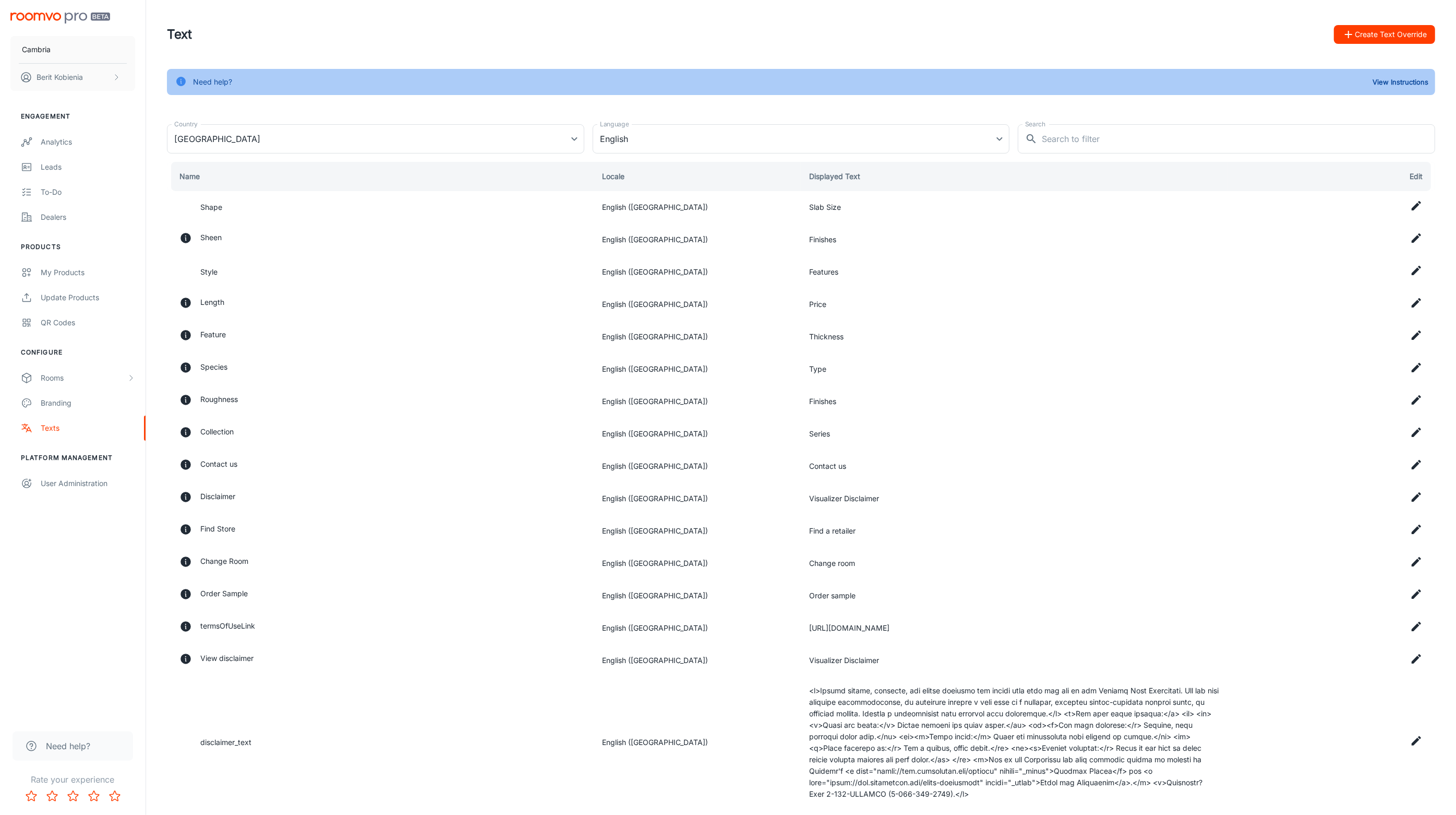
click at [163, 286] on div "Need help? View Instructions Country United States United States Country Langua…" at bounding box center [801, 519] width 1294 height 901
click at [97, 406] on div "Branding" at bounding box center [88, 402] width 94 height 12
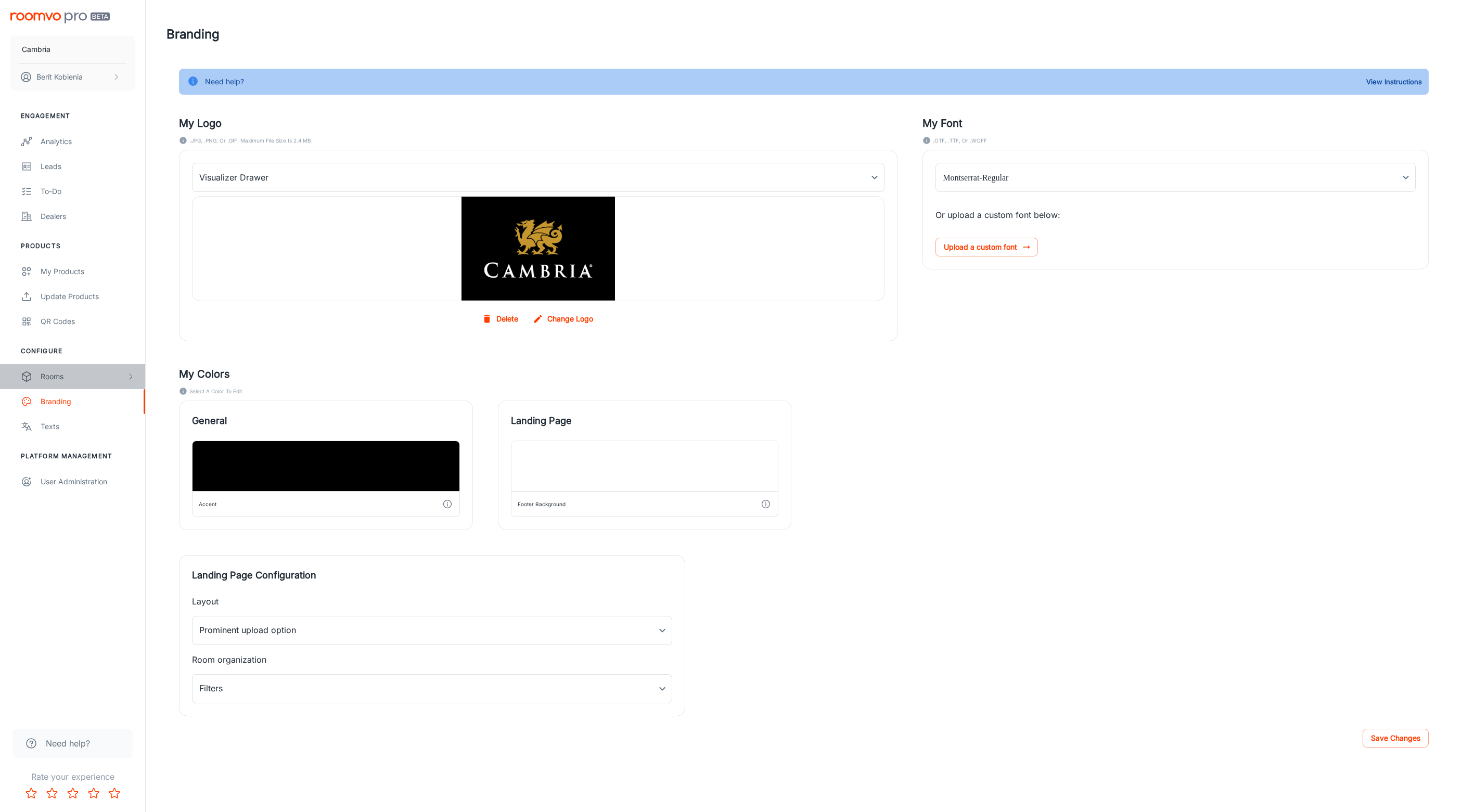
click at [39, 369] on div "Rooms" at bounding box center [73, 376] width 145 height 25
click at [87, 440] on div "Custom Rooms" at bounding box center [73, 451] width 145 height 25
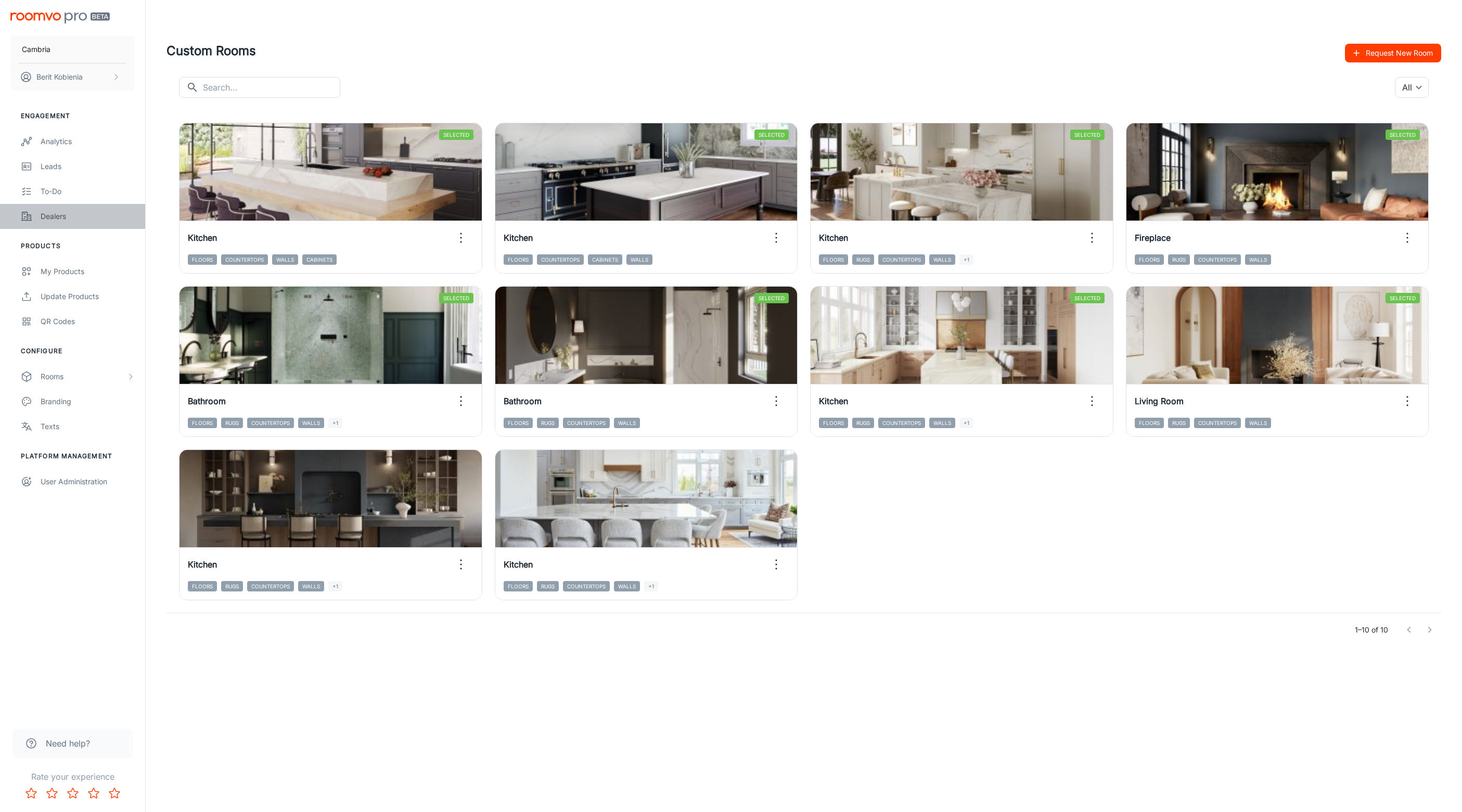
click at [48, 211] on div "Dealers" at bounding box center [88, 216] width 94 height 12
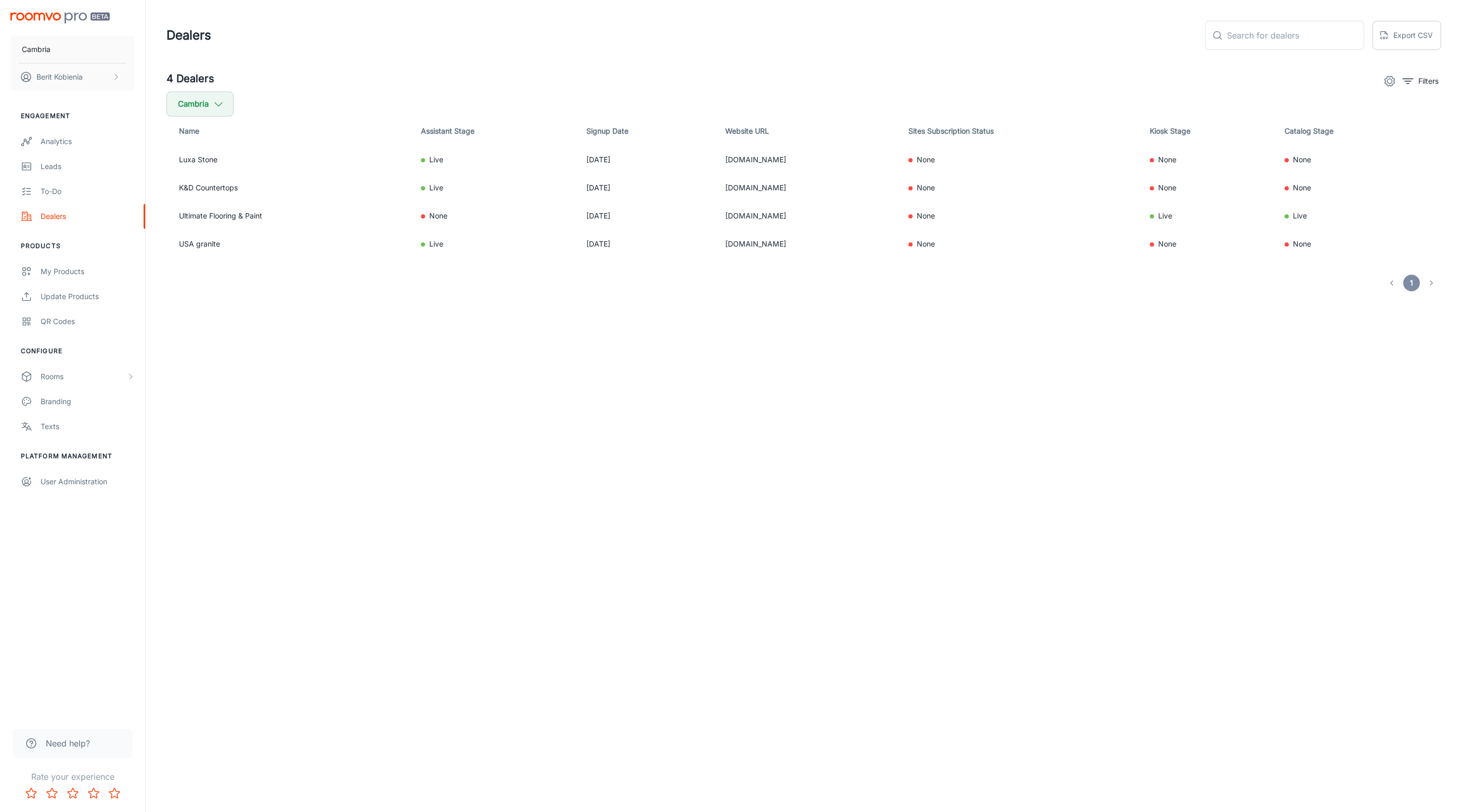
click at [162, 224] on div "4 Dealers Filters Cambria Name Assistant Stage Signup Date Website URL Sites Su…" at bounding box center [804, 181] width 1299 height 221
